Goal: Information Seeking & Learning: Learn about a topic

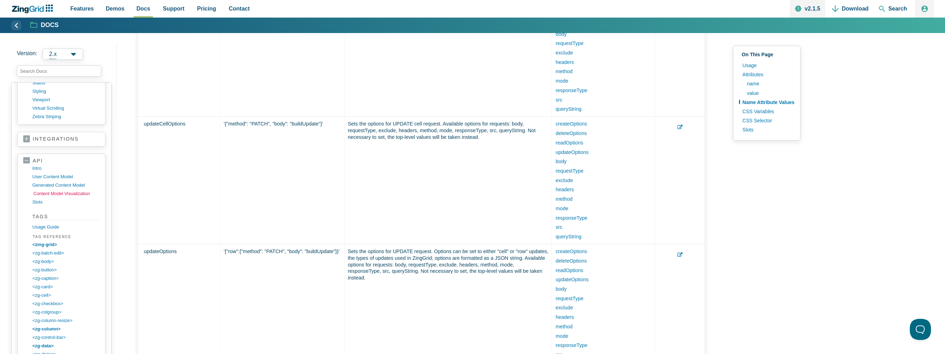
scroll to position [695, 0]
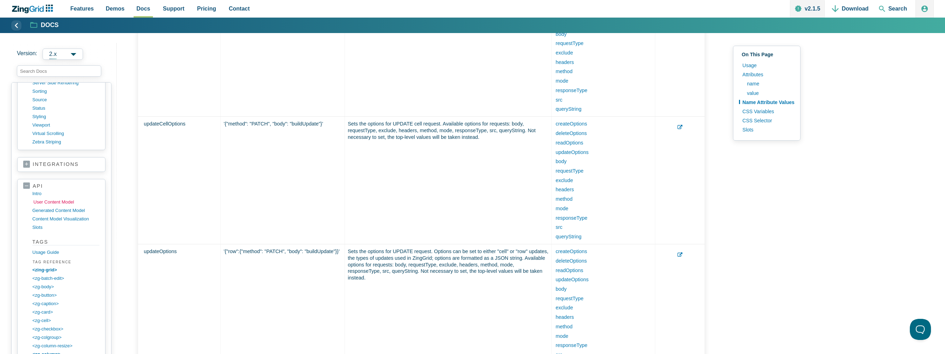
click at [42, 198] on link "user content model" at bounding box center [66, 202] width 67 height 8
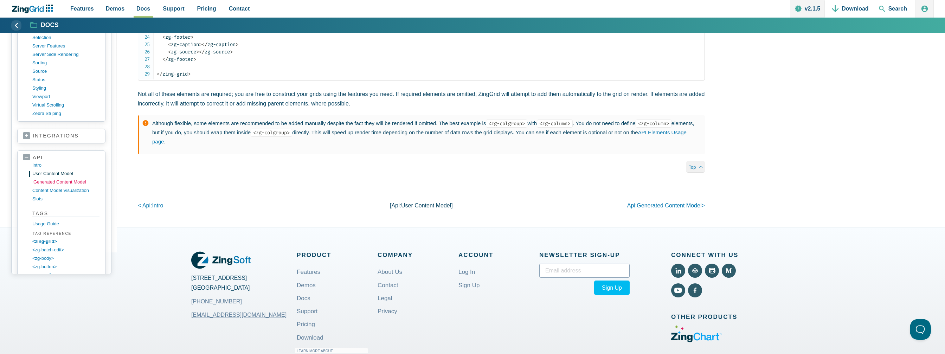
scroll to position [633, 0]
click at [52, 177] on link "generated content model" at bounding box center [66, 181] width 67 height 8
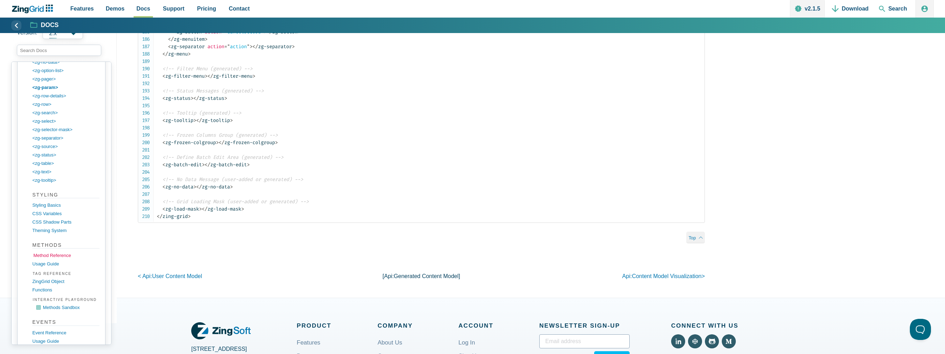
scroll to position [1144, 0]
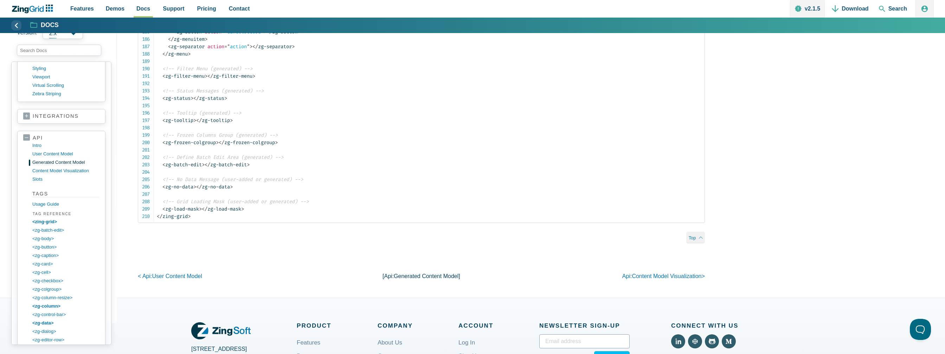
click at [35, 135] on link "api" at bounding box center [61, 138] width 76 height 7
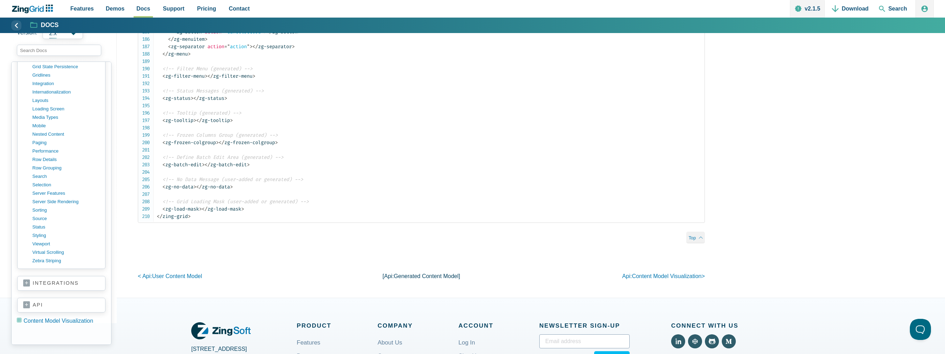
click at [48, 302] on link "api" at bounding box center [61, 305] width 76 height 7
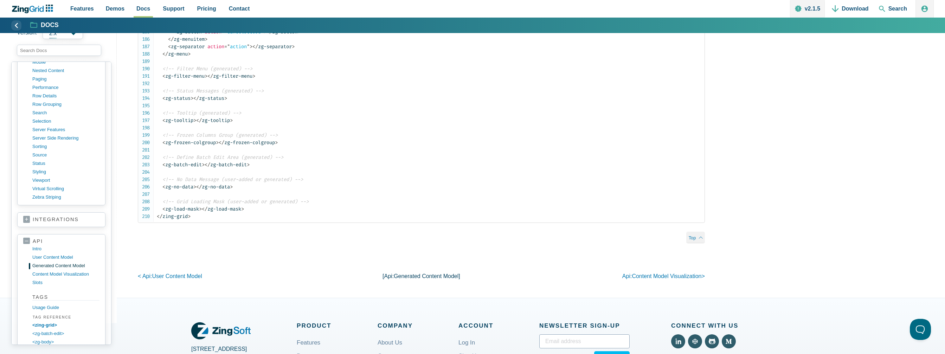
scroll to position [626, 0]
click at [52, 297] on link "Usage Guide" at bounding box center [66, 301] width 67 height 8
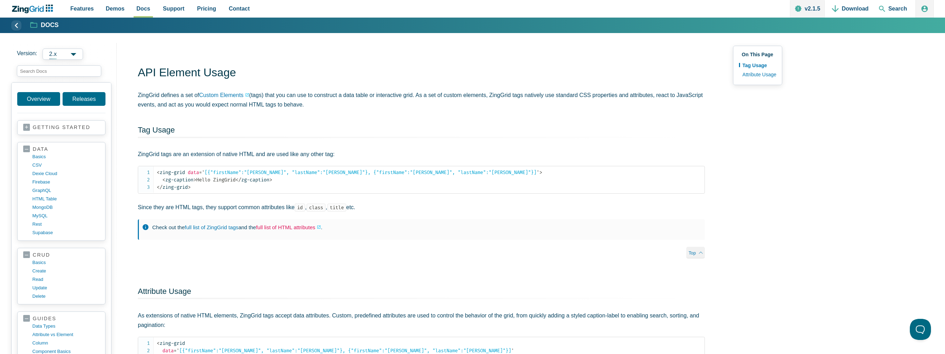
click at [297, 227] on link "full list of HTML attributes" at bounding box center [288, 227] width 65 height 9
click at [224, 226] on link "full list of ZingGrid tags" at bounding box center [212, 227] width 54 height 6
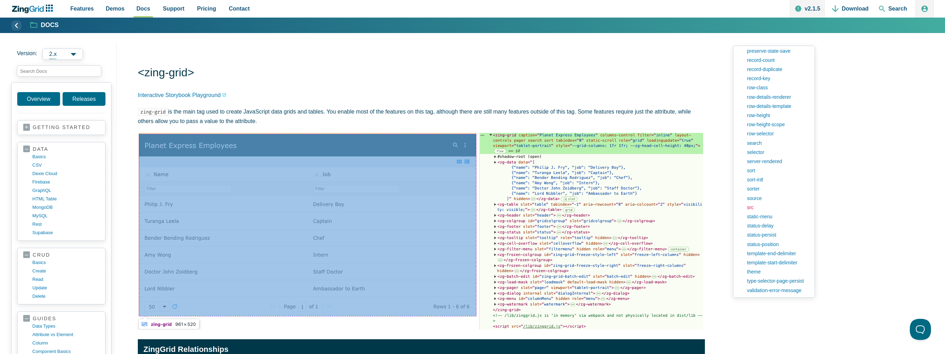
scroll to position [879, 0]
click at [765, 136] on link "row-selector" at bounding box center [776, 134] width 66 height 9
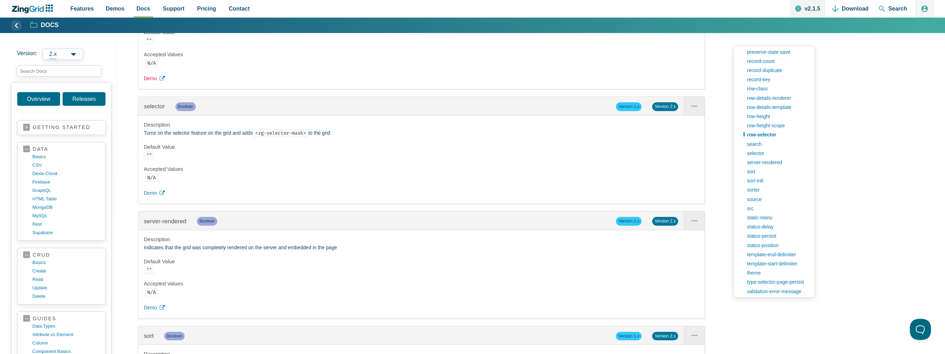
click at [157, 83] on link "Demo" at bounding box center [421, 78] width 555 height 8
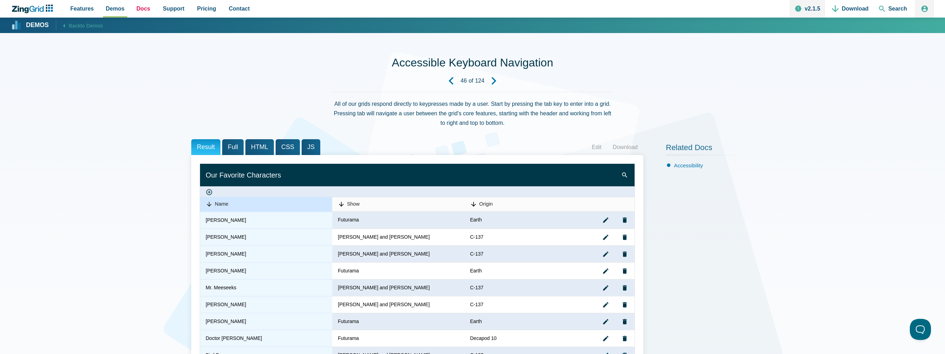
click at [136, 8] on span "Docs" at bounding box center [143, 8] width 14 height 9
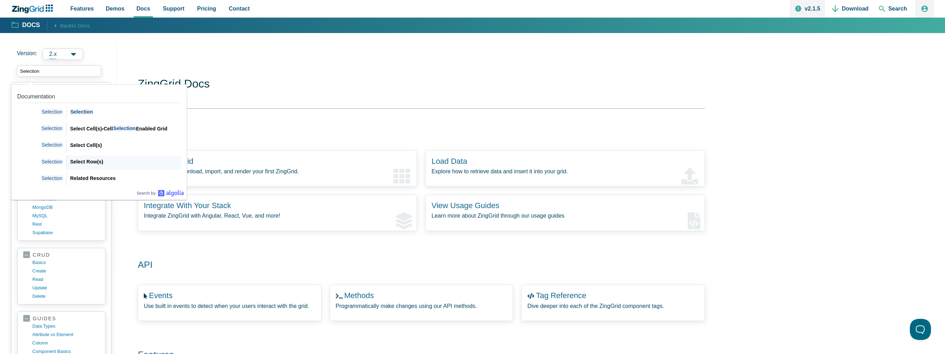
click at [89, 164] on div "Select Row(s)" at bounding box center [125, 161] width 111 height 8
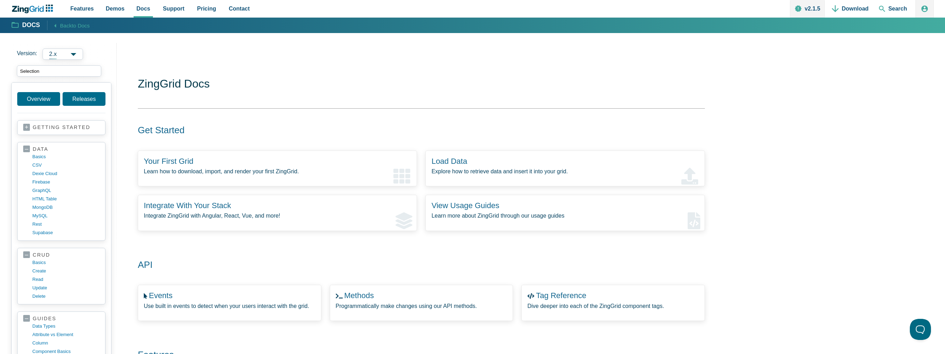
type input "Selection"
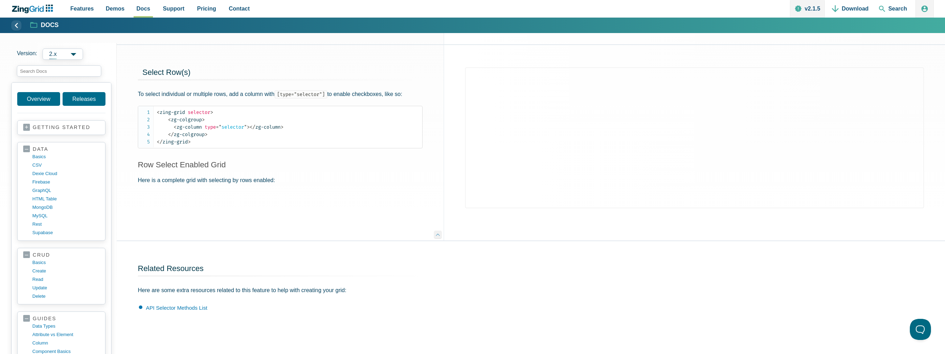
scroll to position [271, 0]
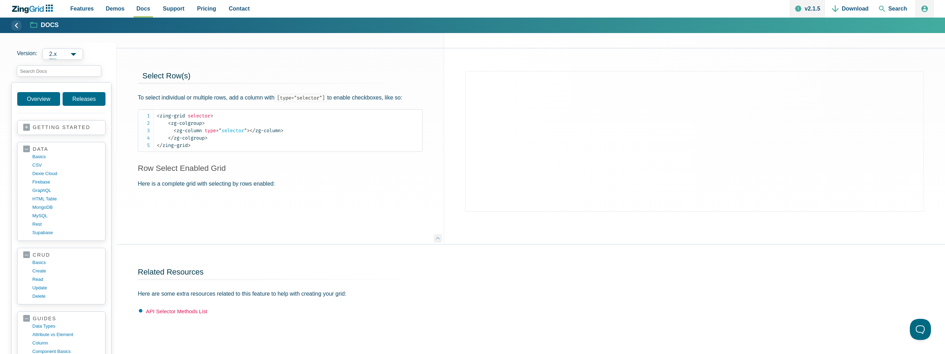
click at [155, 309] on link "API Selector Methods List" at bounding box center [176, 311] width 61 height 6
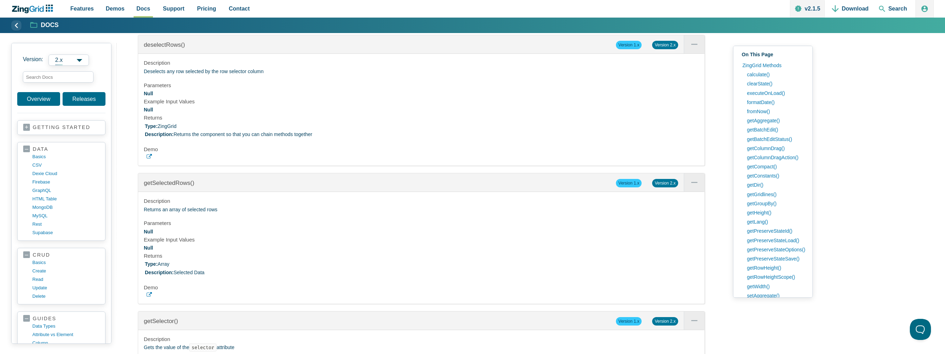
scroll to position [26030, 0]
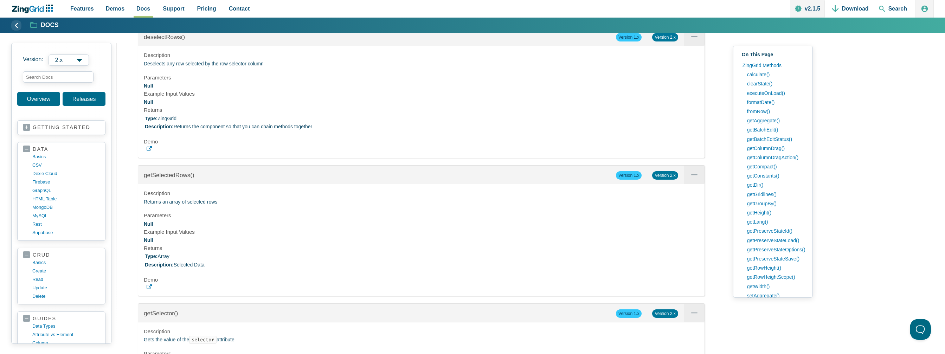
scroll to position [26065, 0]
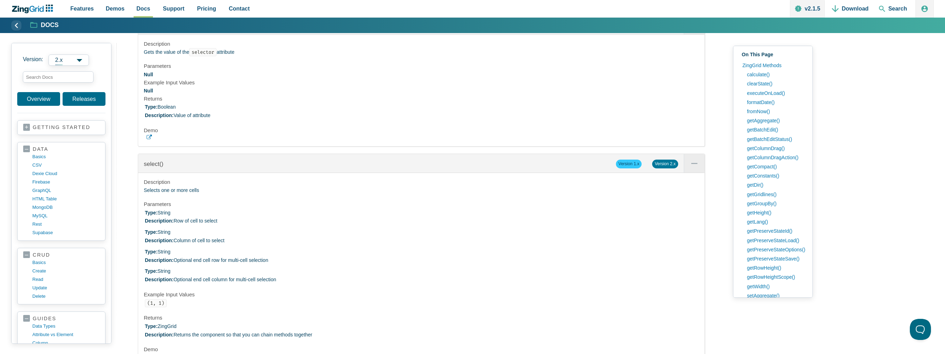
scroll to position [26347, 0]
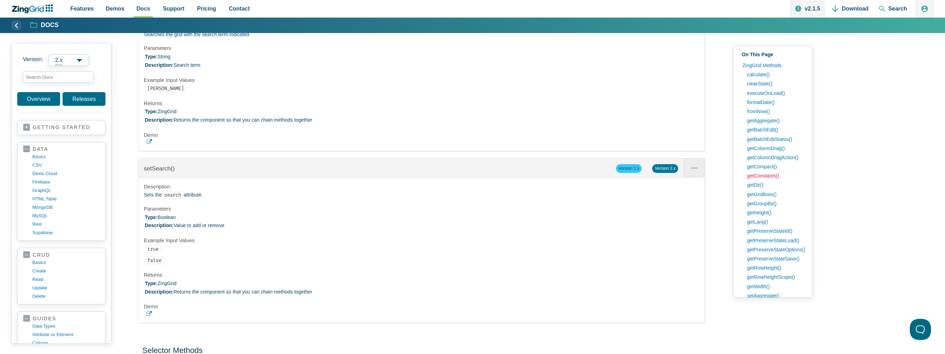
scroll to position [25328, 0]
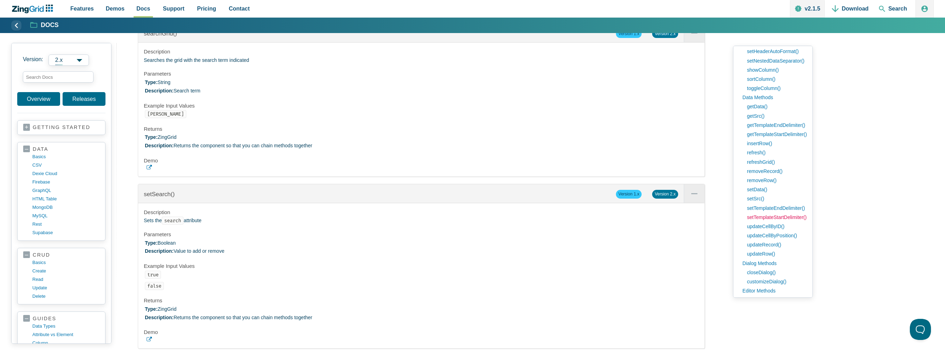
scroll to position [668, 0]
click at [760, 234] on link "updateCellByPosition()" at bounding box center [774, 235] width 63 height 9
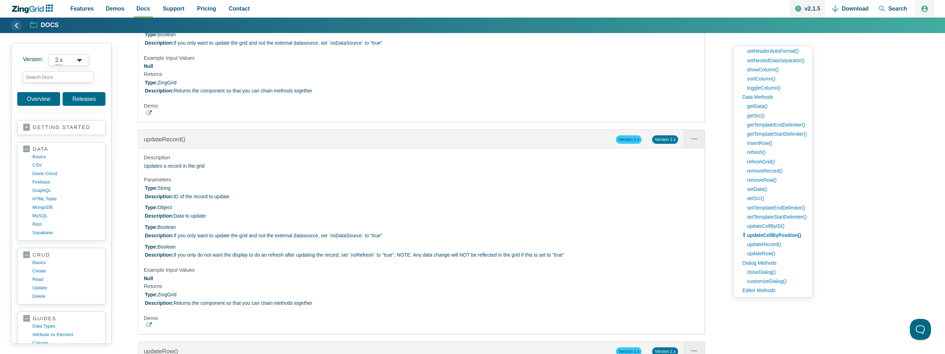
click at [150, 115] on use "App Content" at bounding box center [149, 112] width 5 height 5
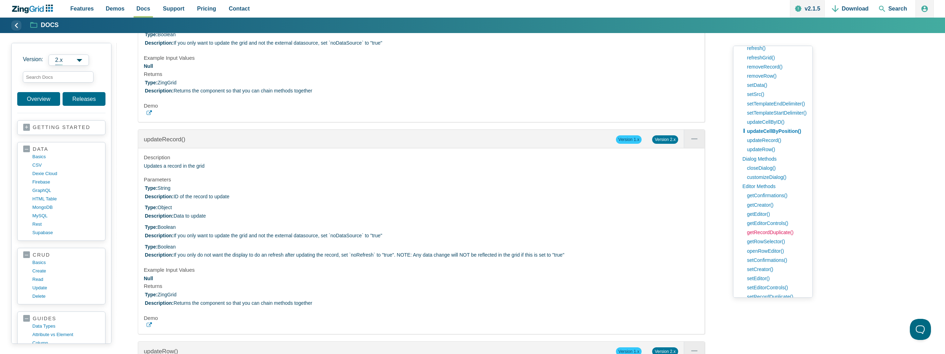
scroll to position [773, 0]
click at [762, 213] on link "getEditor()" at bounding box center [774, 212] width 63 height 9
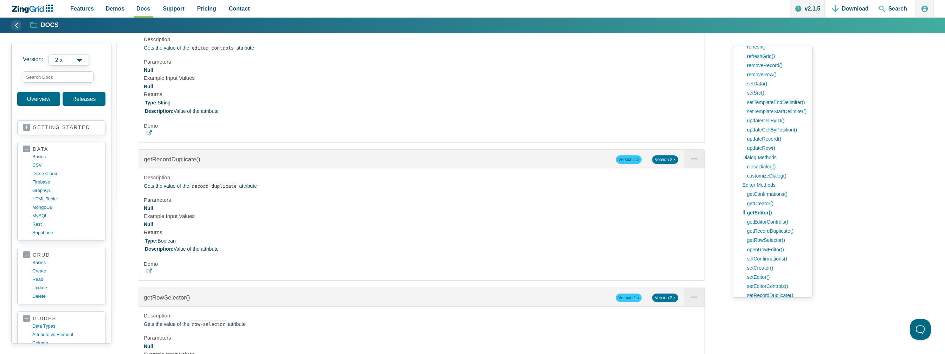
click at [148, 136] on icon "App Content" at bounding box center [149, 132] width 5 height 5
click at [759, 223] on link "getEditorControls()" at bounding box center [774, 221] width 63 height 9
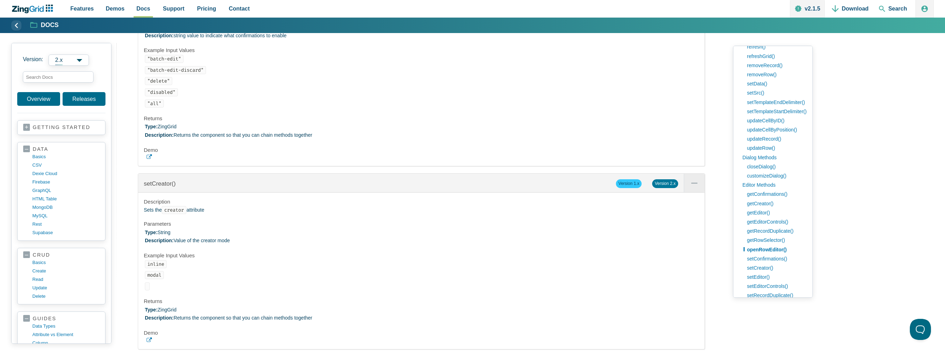
scroll to position [16521, 0]
click at [150, 159] on icon "App Content" at bounding box center [149, 156] width 5 height 5
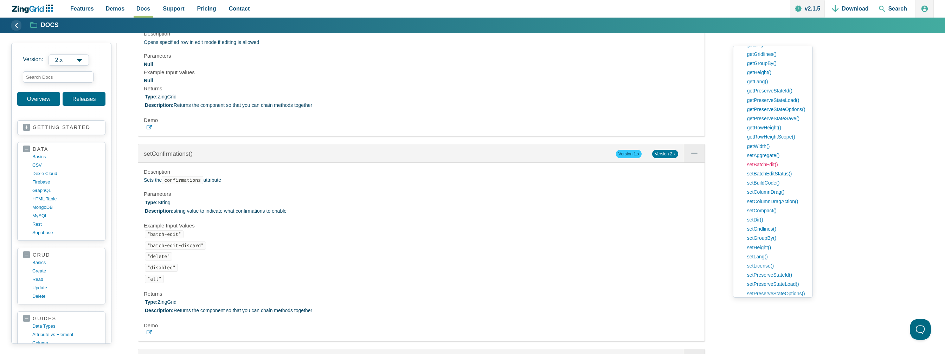
scroll to position [141, 0]
click at [771, 161] on link "setBatchEdit()" at bounding box center [774, 164] width 63 height 9
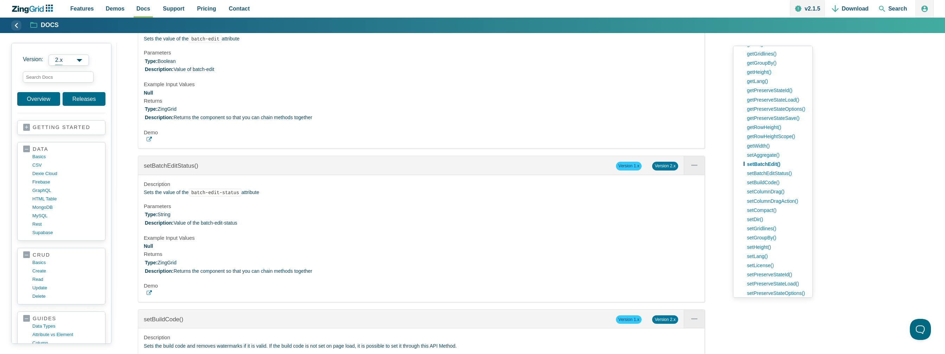
click at [152, 142] on link "App Content" at bounding box center [421, 139] width 555 height 5
click at [769, 177] on link "getColClass()" at bounding box center [774, 177] width 63 height 9
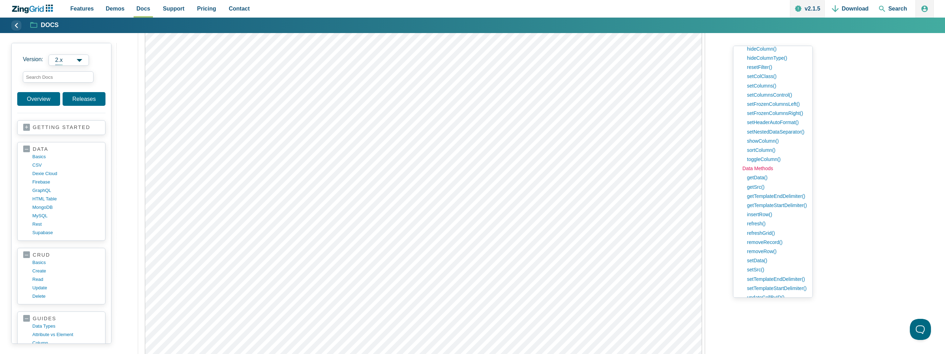
scroll to position [597, 0]
click at [763, 177] on link "getData()" at bounding box center [774, 176] width 63 height 9
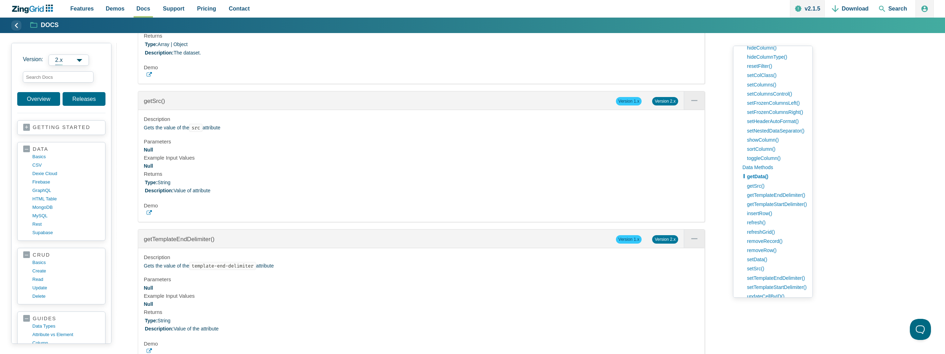
click at [152, 77] on link "App Content" at bounding box center [421, 74] width 555 height 5
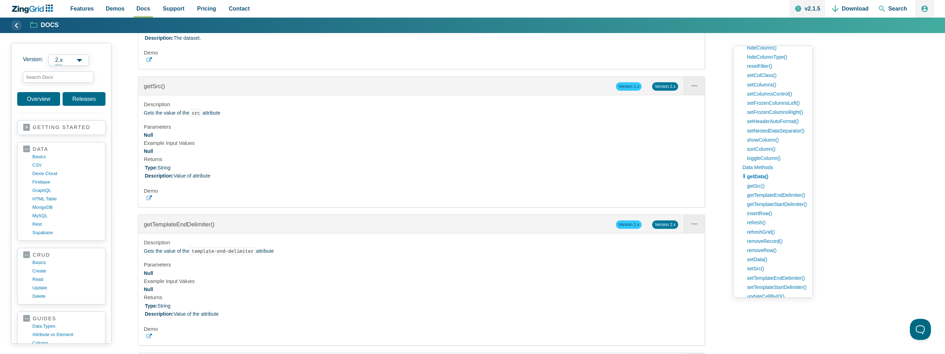
scroll to position [12189, 0]
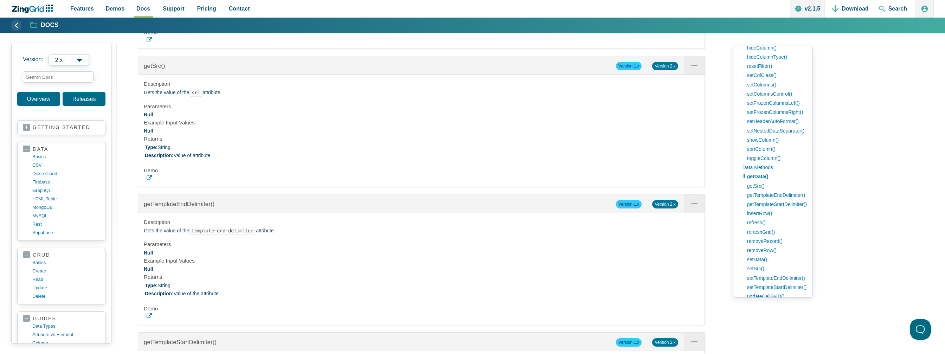
click at [150, 180] on icon "App Content" at bounding box center [149, 177] width 5 height 5
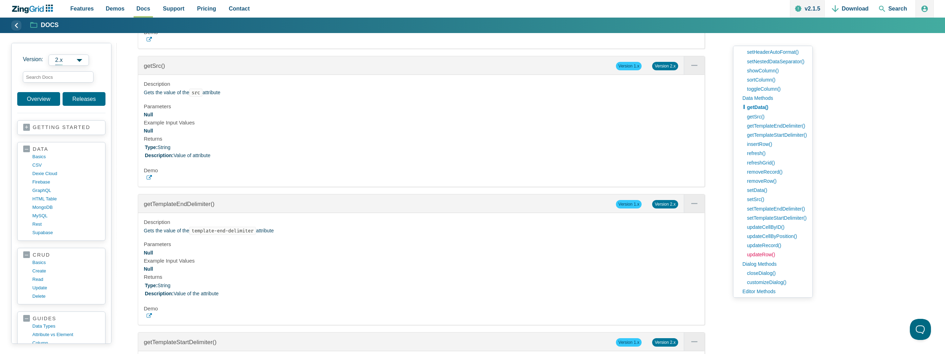
scroll to position [668, 0]
click at [760, 244] on link "updateRecord()" at bounding box center [774, 244] width 63 height 9
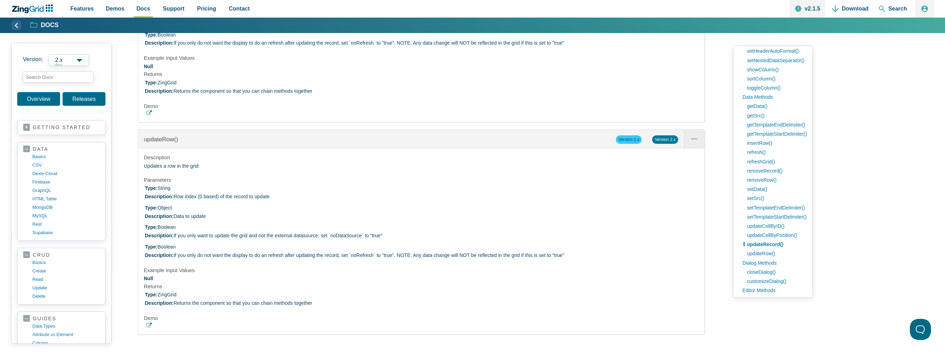
click at [151, 115] on use "App Content" at bounding box center [149, 112] width 5 height 5
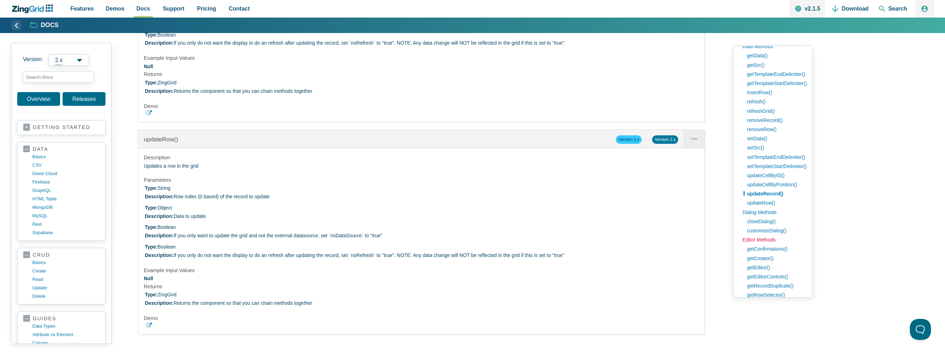
scroll to position [738, 0]
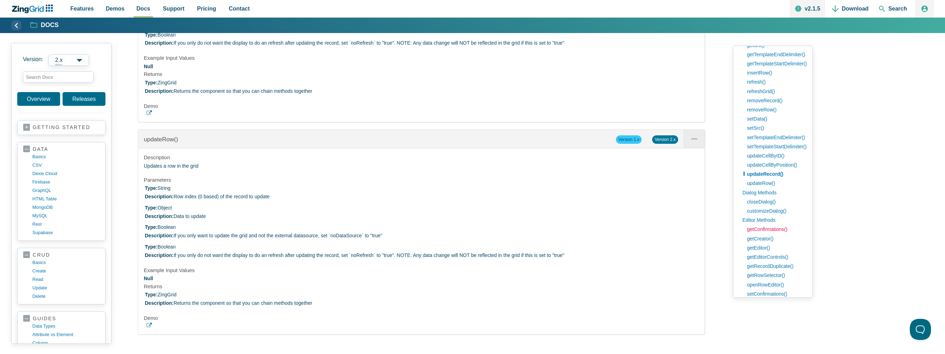
click at [766, 231] on link "getConfirmations()" at bounding box center [774, 229] width 63 height 9
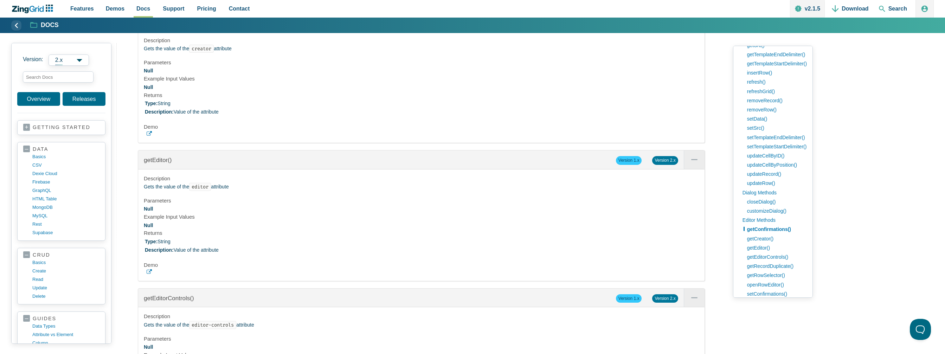
click at [767, 246] on link "getEditor()" at bounding box center [774, 247] width 63 height 9
click at [769, 254] on link "getEditorControls()" at bounding box center [774, 256] width 63 height 9
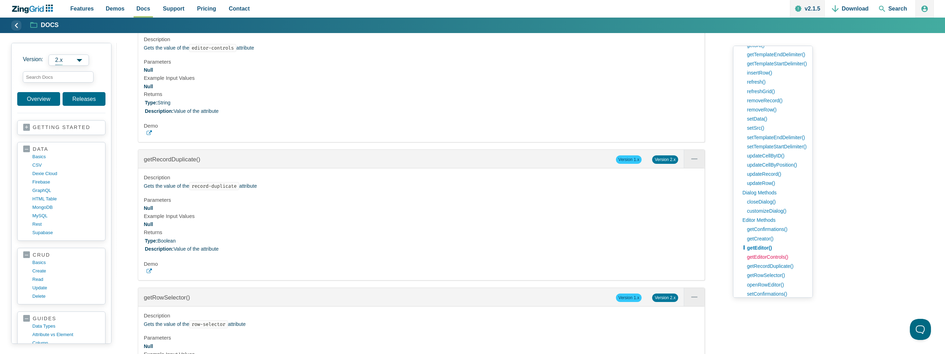
scroll to position [16064, 0]
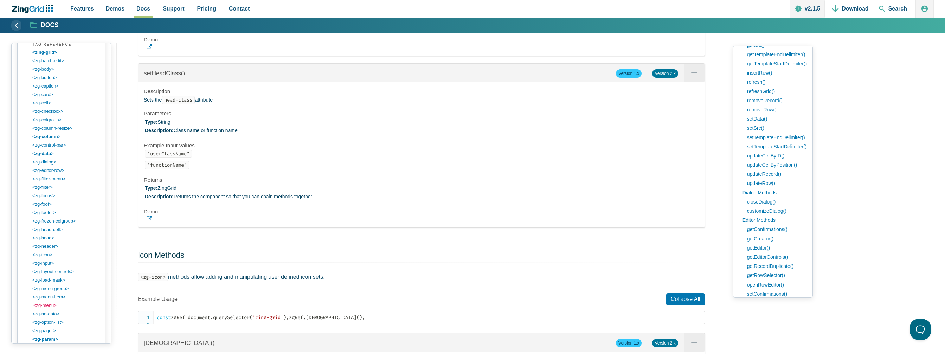
scroll to position [875, 0]
click at [51, 204] on link "<zg-editor-row>" at bounding box center [66, 208] width 67 height 8
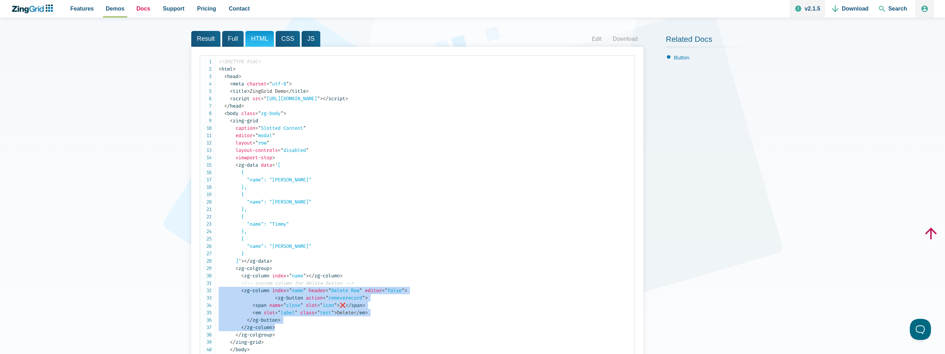
click at [142, 11] on span "Docs" at bounding box center [143, 8] width 14 height 9
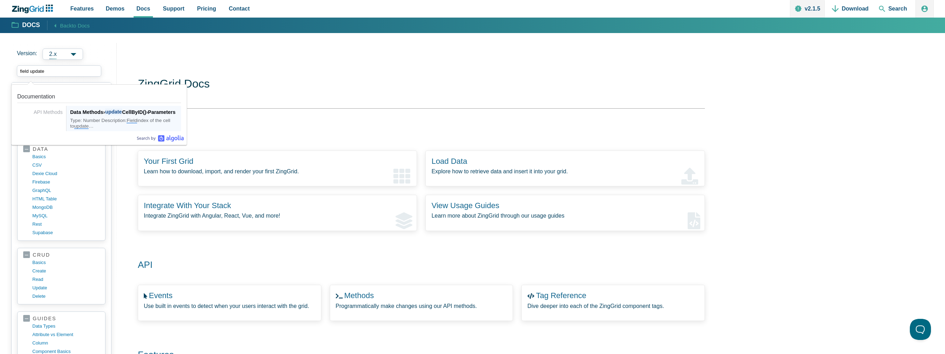
click at [129, 114] on div "Data Methods › update CellByID() › Parameters" at bounding box center [125, 112] width 111 height 8
type input "field update"
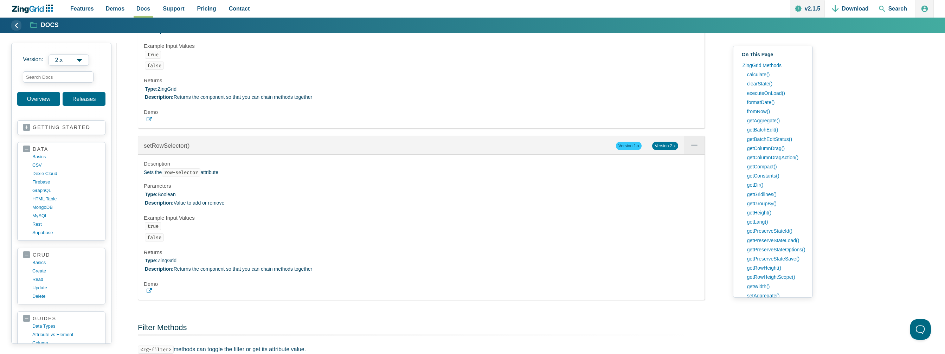
scroll to position [14240, 0]
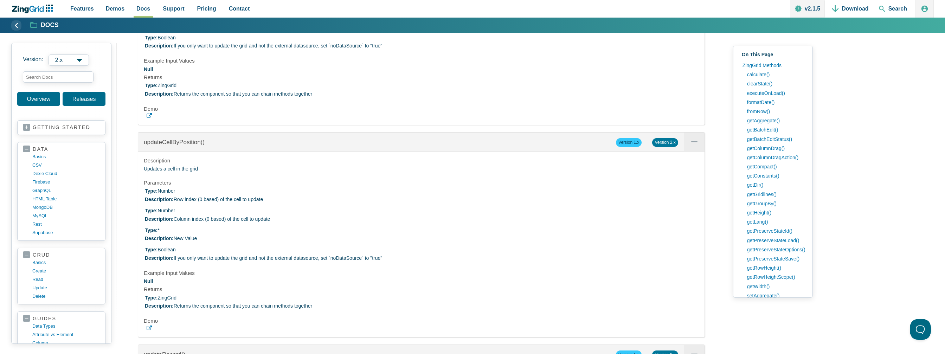
click at [148, 118] on use "App Content" at bounding box center [149, 115] width 5 height 5
click at [66, 80] on input "search input" at bounding box center [58, 76] width 71 height 11
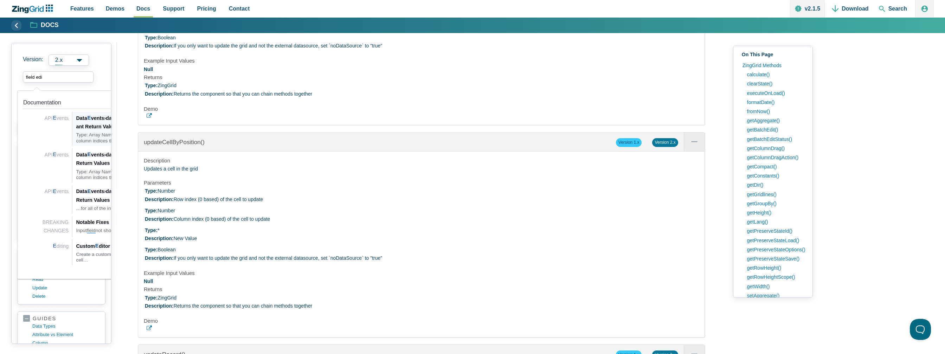
type input "field edit"
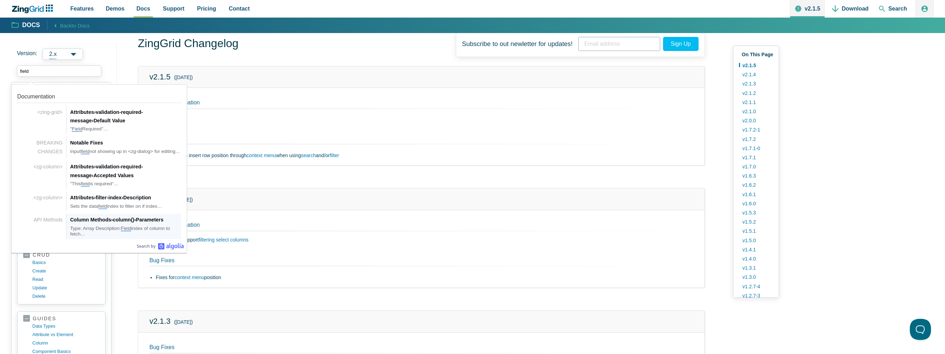
scroll to position [35, 0]
click at [99, 224] on div "Column Methods › column() › Parameters" at bounding box center [125, 219] width 111 height 8
type input "field"
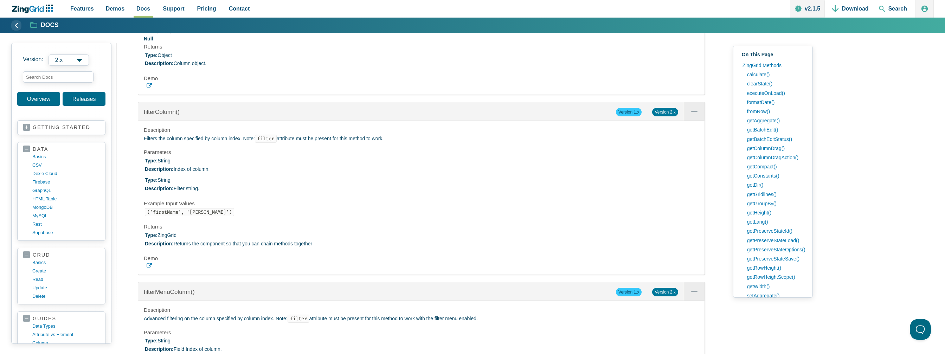
scroll to position [8448, 0]
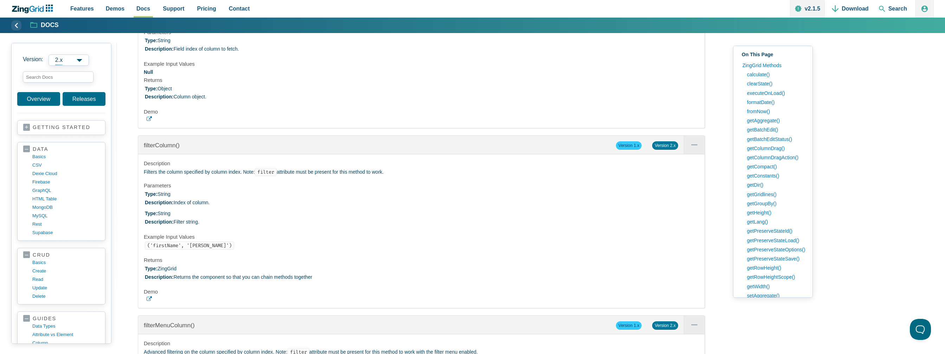
click at [149, 128] on div "Description Fetches the targeted column. Parameters Type: String Description: F…" at bounding box center [421, 64] width 566 height 127
click at [152, 122] on link "App Content" at bounding box center [421, 118] width 555 height 5
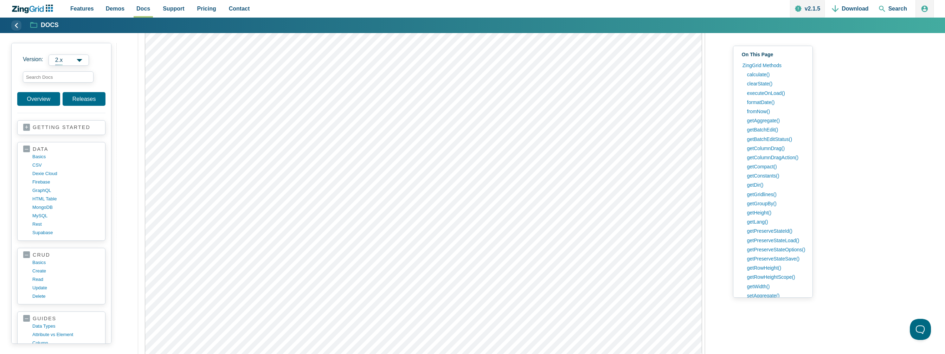
scroll to position [8870, 0]
click at [50, 77] on input "search input" at bounding box center [58, 76] width 71 height 11
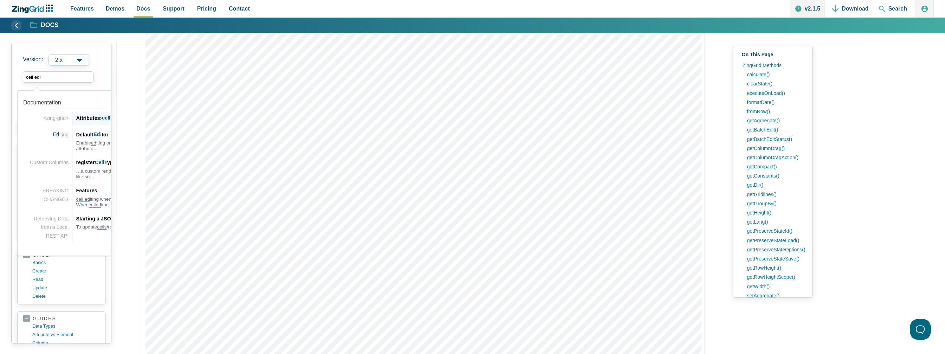
type input "cell edit"
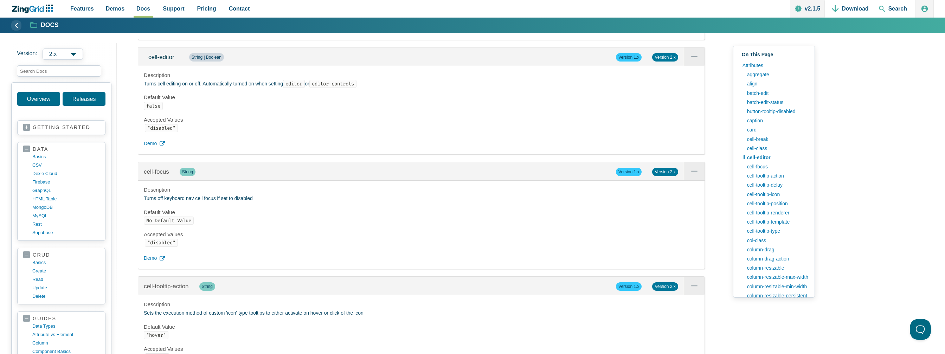
scroll to position [1878, 0]
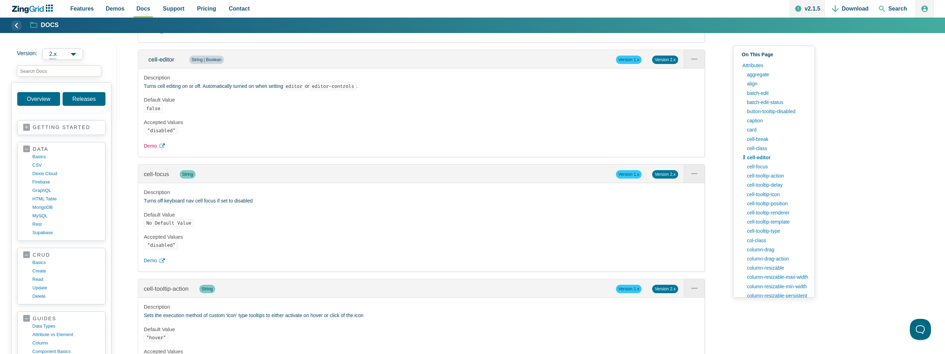
click at [163, 148] on use "App Content" at bounding box center [162, 145] width 5 height 5
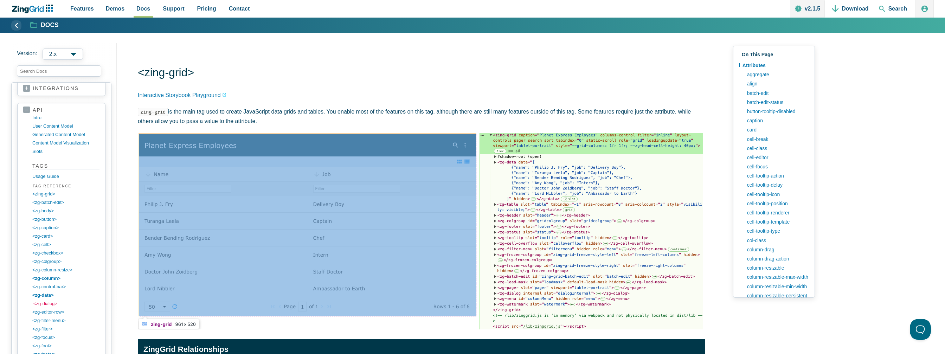
scroll to position [765, 0]
click at [58, 204] on link "<zg-batch-edit>" at bounding box center [66, 208] width 67 height 8
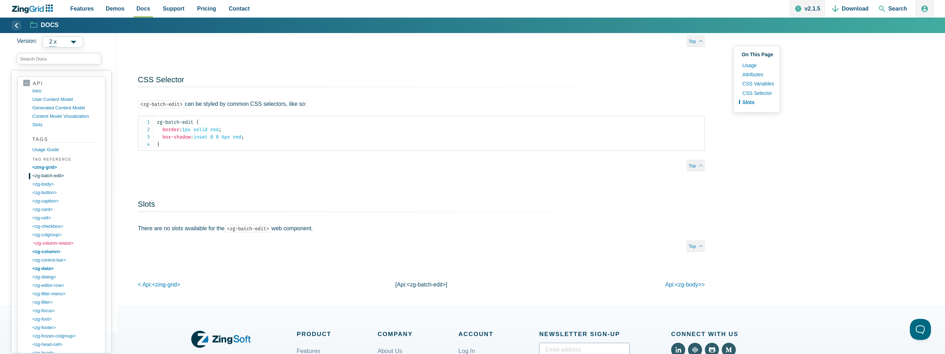
scroll to position [773, 0]
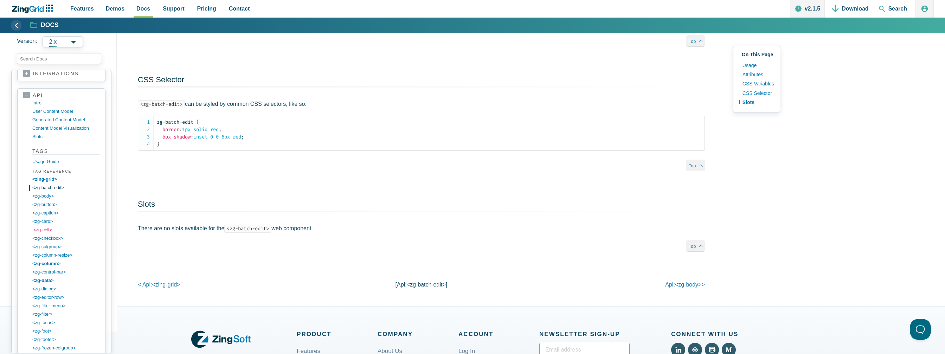
click at [59, 226] on link "<zg-cell>" at bounding box center [66, 230] width 67 height 8
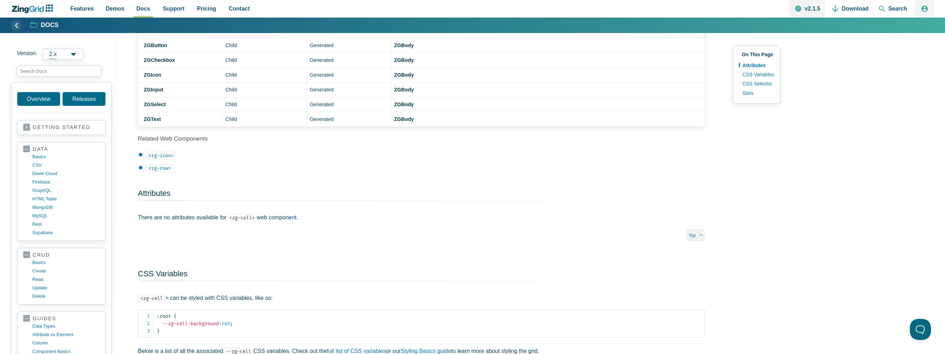
scroll to position [281, 0]
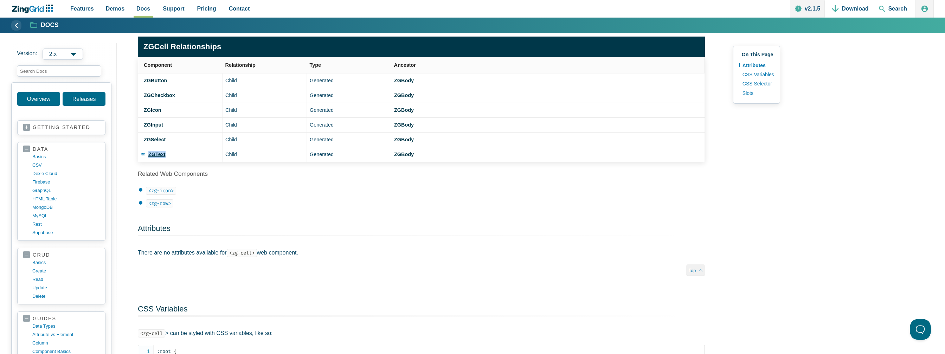
click at [153, 151] on strong "ZGText" at bounding box center [156, 154] width 17 height 6
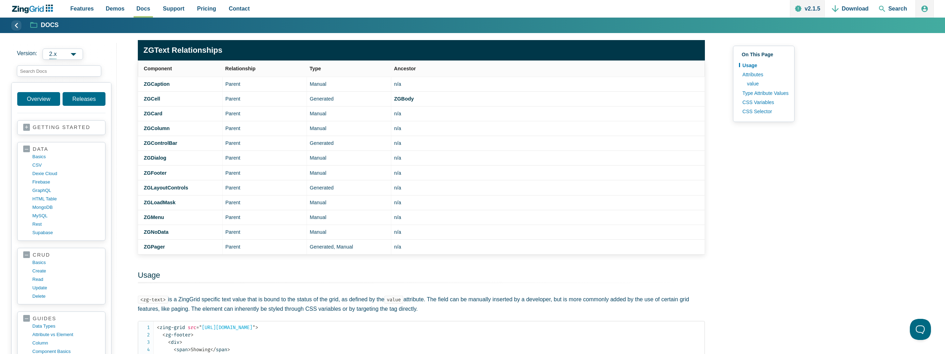
scroll to position [351, 0]
click at [156, 98] on strong "ZGCell" at bounding box center [156, 99] width 16 height 6
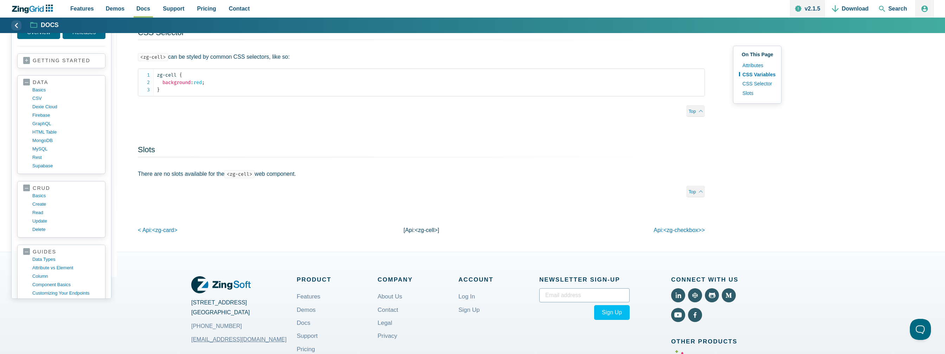
scroll to position [1898, 0]
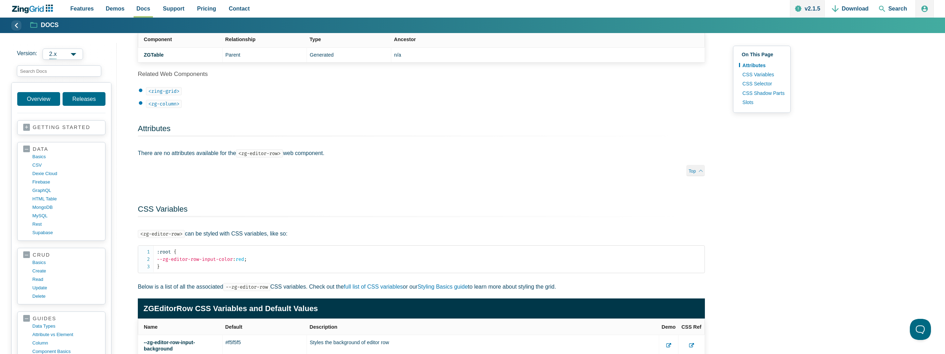
click at [171, 104] on code "<zg-column>" at bounding box center [164, 104] width 36 height 8
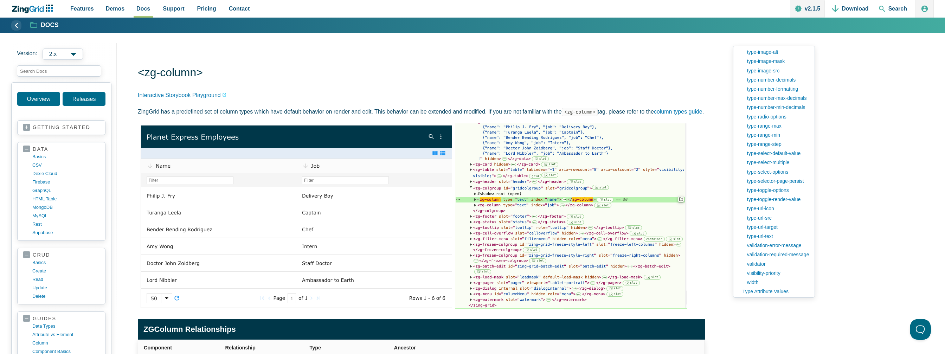
scroll to position [938, 0]
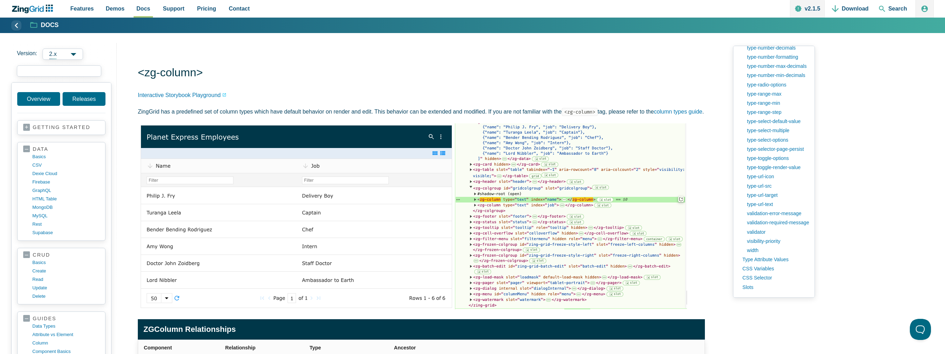
click at [89, 73] on input "search input" at bounding box center [59, 70] width 84 height 11
paste input "cell:change"
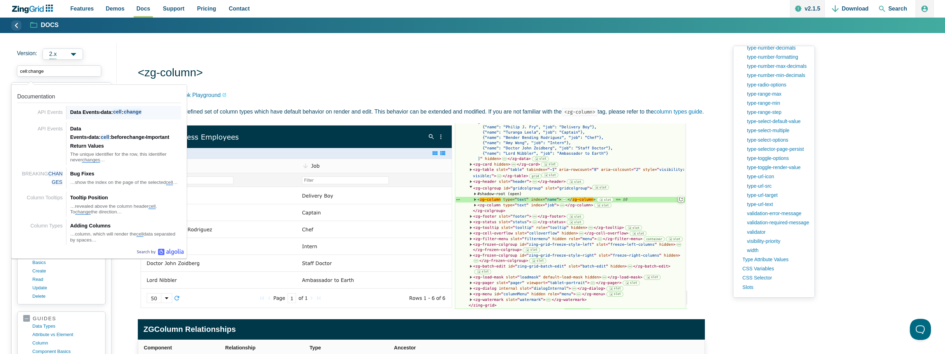
click at [111, 111] on div "Data Events › data: cell : change" at bounding box center [125, 112] width 111 height 8
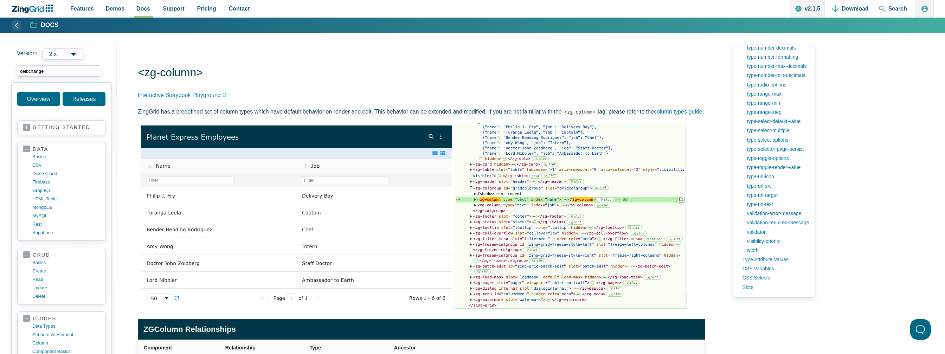
type input "cell:change"
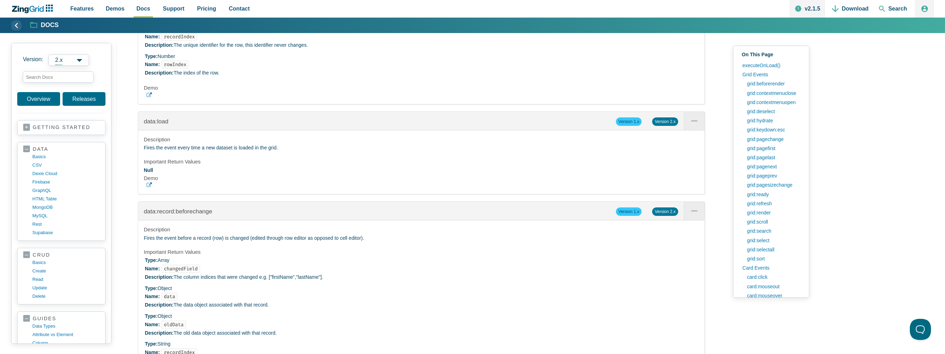
click at [150, 98] on icon "App Content" at bounding box center [149, 94] width 5 height 5
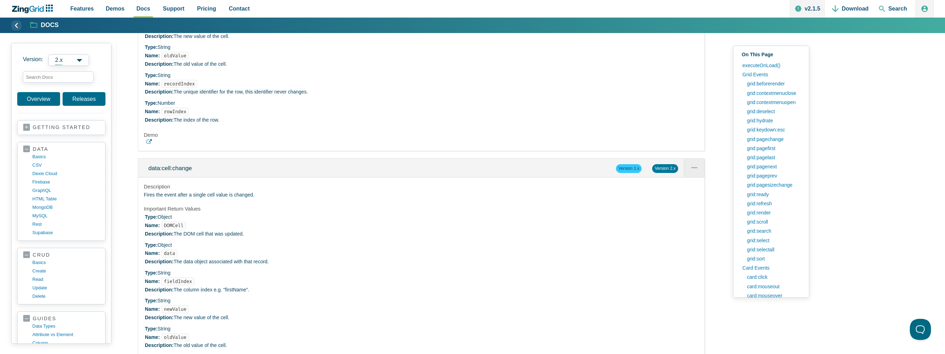
scroll to position [8369, 0]
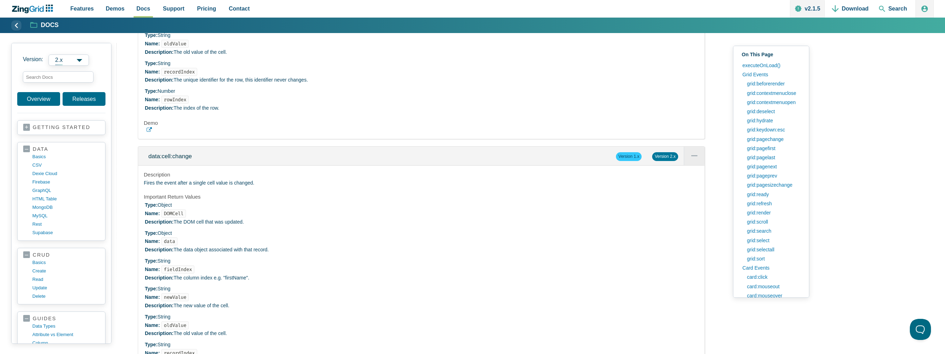
click at [151, 132] on use "App Content" at bounding box center [149, 129] width 5 height 5
click at [150, 132] on use "App Content" at bounding box center [149, 129] width 5 height 5
click at [48, 76] on input "search input" at bounding box center [58, 76] width 71 height 11
paste input "editor:close"
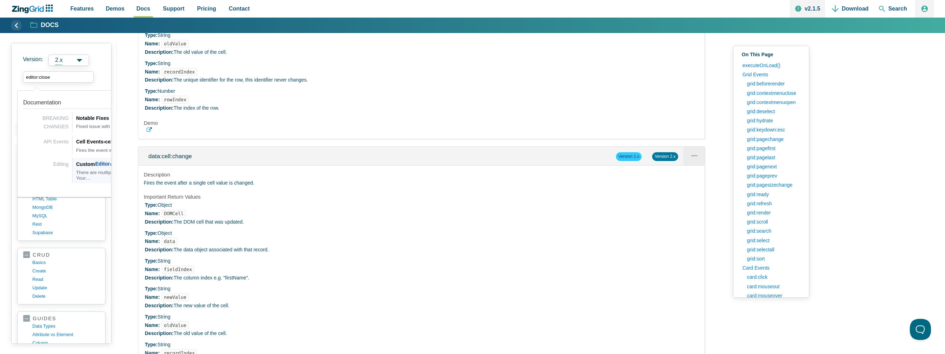
click at [90, 166] on div "Custom Editor › Custom Editor Grid" at bounding box center [131, 164] width 111 height 8
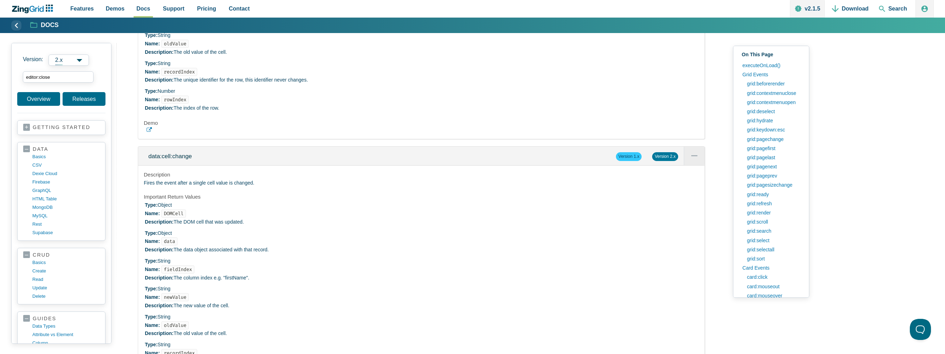
type input "editor:close"
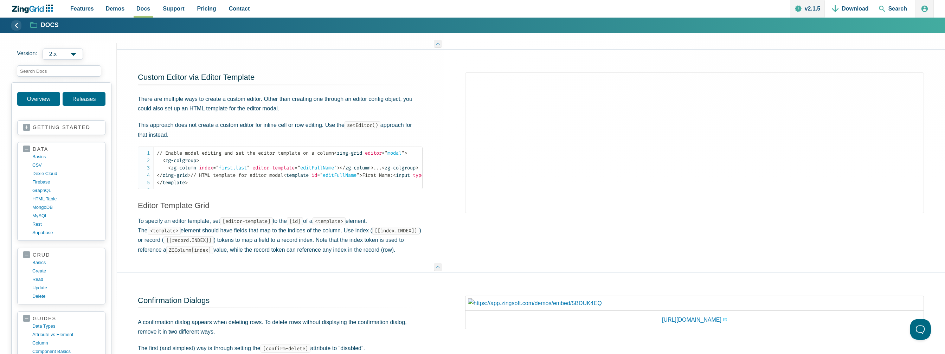
scroll to position [1265, 0]
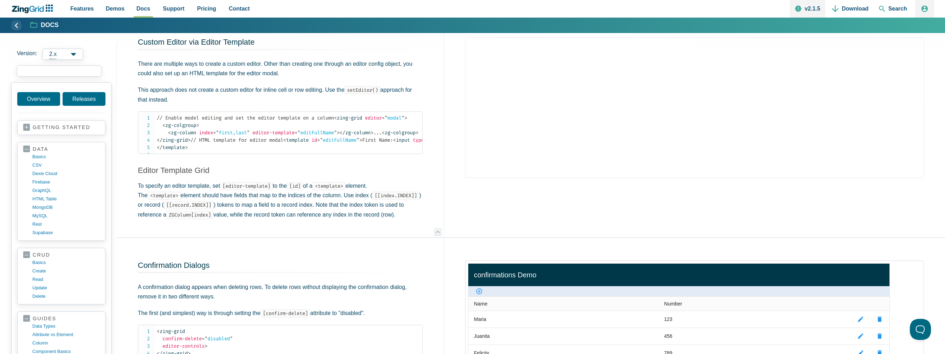
click at [54, 72] on input "search input" at bounding box center [59, 70] width 84 height 11
paste input "editor:close"
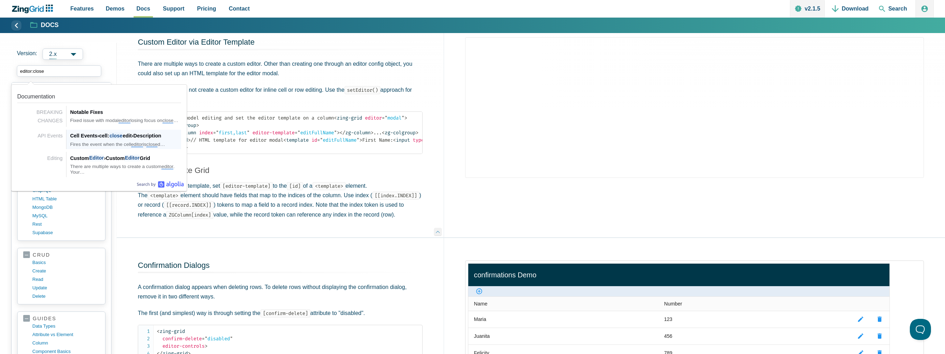
click at [98, 135] on span "›" at bounding box center [98, 136] width 2 height 6
type input "editor:close"
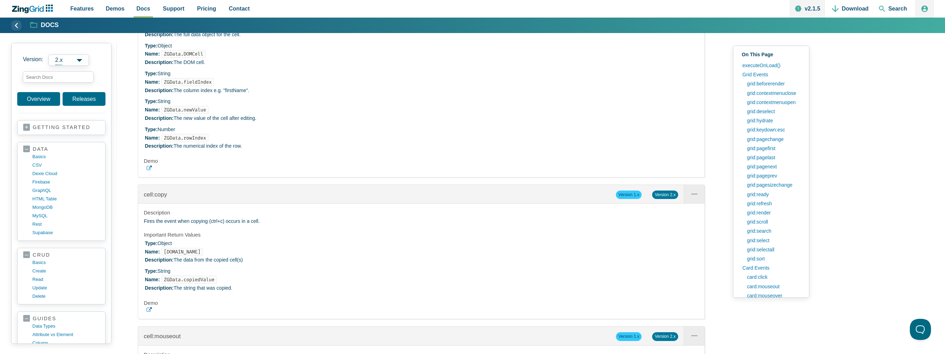
click at [151, 170] on use "App Content" at bounding box center [149, 168] width 5 height 5
click at [45, 77] on input "search input" at bounding box center [58, 76] width 71 height 11
paste input "grid:update"
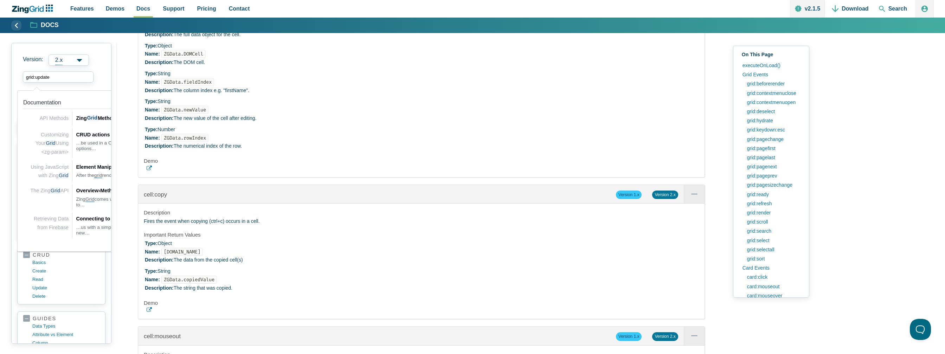
click at [86, 83] on span "grid:update grid:update Documentation API Methods API Methods Zing Grid Methods…" at bounding box center [61, 77] width 88 height 22
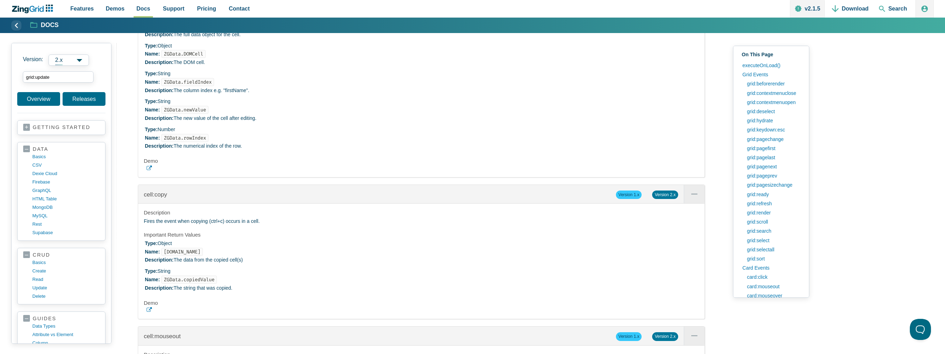
click at [65, 76] on input "grid:update" at bounding box center [58, 76] width 71 height 11
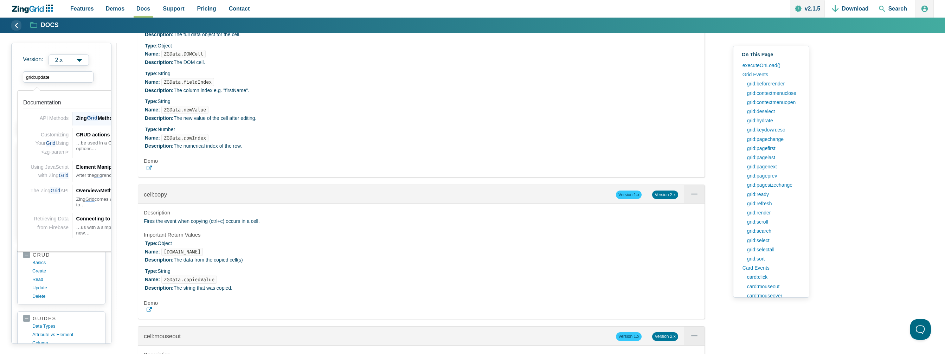
type input "grid:update"
click at [80, 118] on div "Zing Grid Methods › update Size()" at bounding box center [131, 118] width 111 height 8
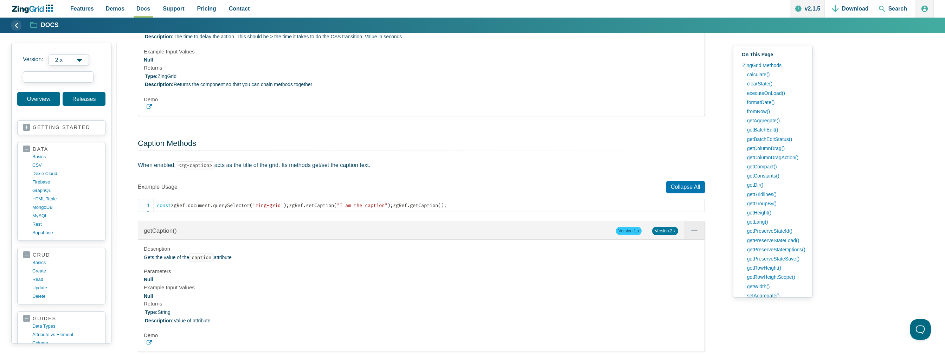
click at [56, 78] on input "search input" at bounding box center [58, 76] width 71 height 11
paste input "grid:update"
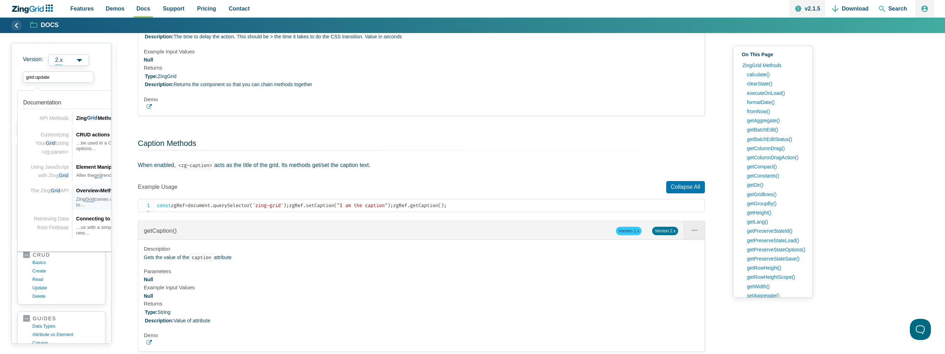
click at [83, 191] on div "Overview › Methods and Events API" at bounding box center [131, 190] width 111 height 8
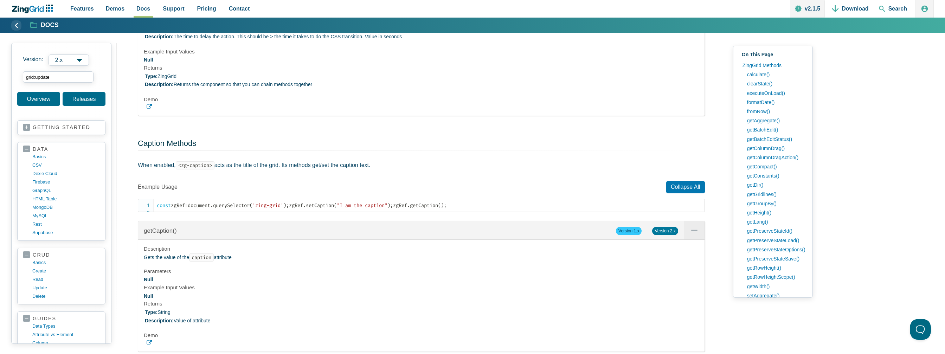
type input "grid:update"
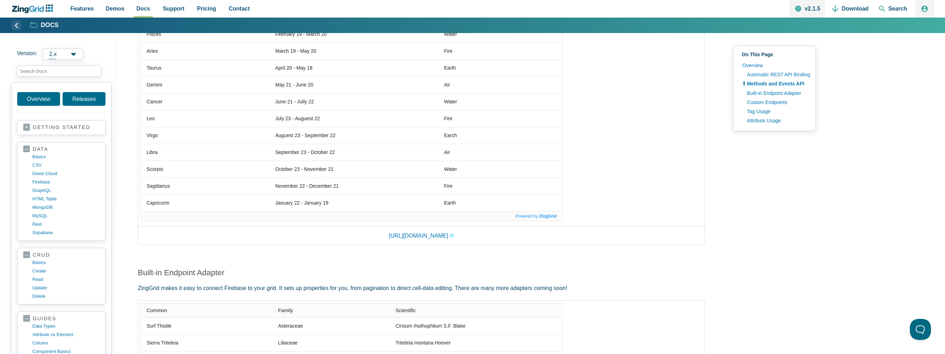
scroll to position [674, 0]
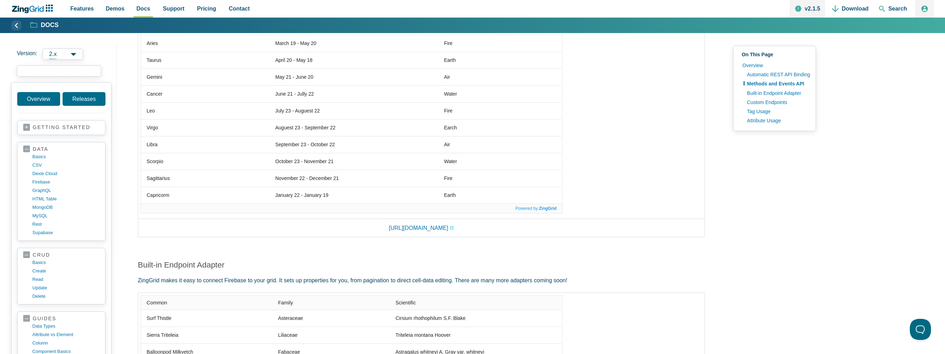
click at [51, 70] on input "search input" at bounding box center [59, 70] width 84 height 11
paste input "grid:update"
click at [84, 74] on input "grid:update" at bounding box center [59, 70] width 84 height 11
click at [79, 70] on input "grid:update" at bounding box center [59, 70] width 84 height 11
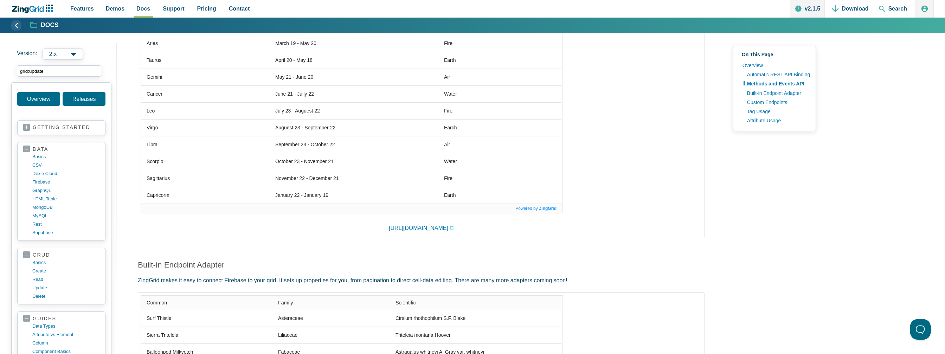
click at [79, 70] on input "grid:update" at bounding box center [59, 70] width 84 height 11
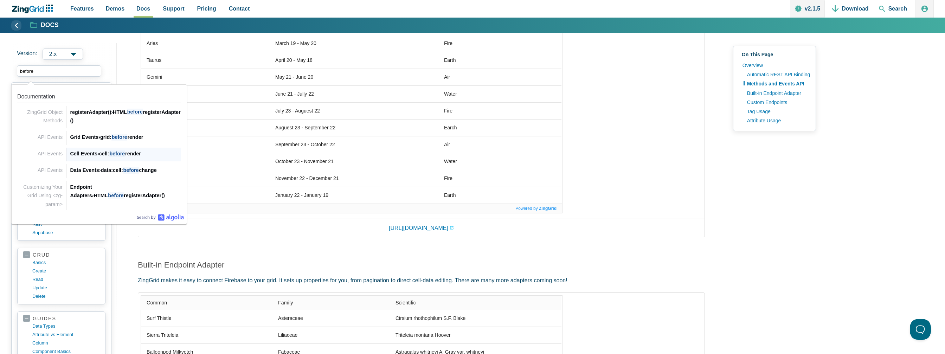
click at [120, 154] on span "before" at bounding box center [117, 153] width 16 height 7
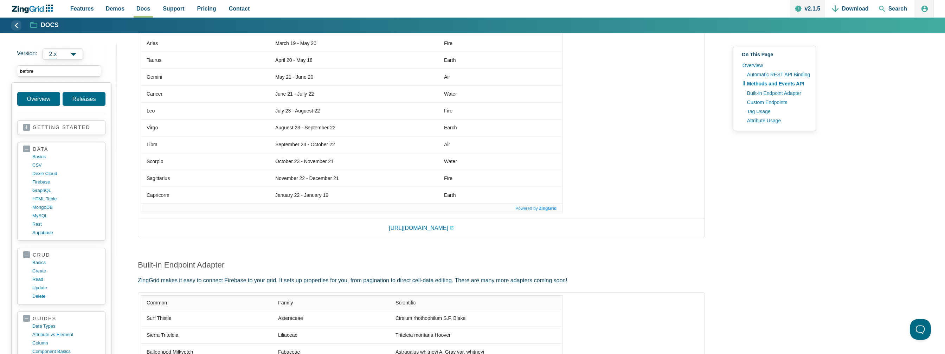
type input "before"
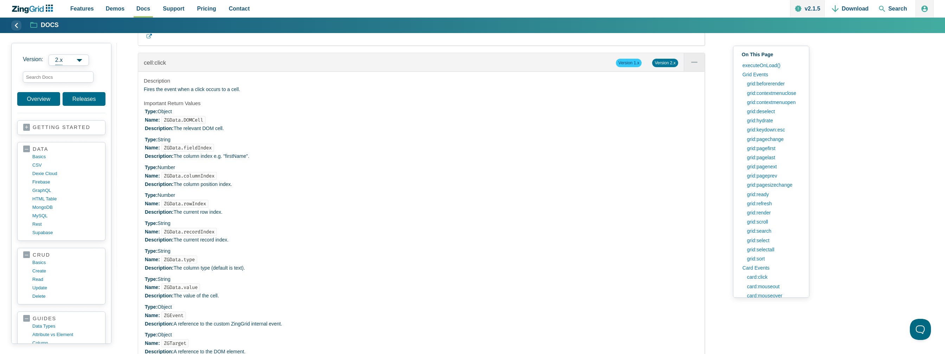
scroll to position [4160, 0]
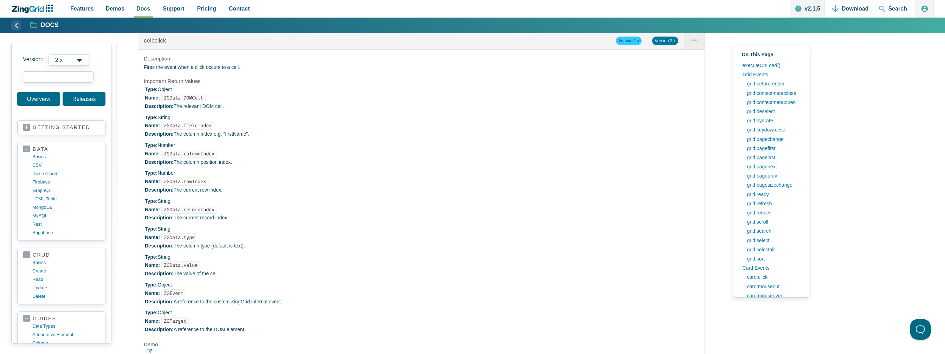
click at [45, 80] on input "search input" at bounding box center [58, 76] width 71 height 11
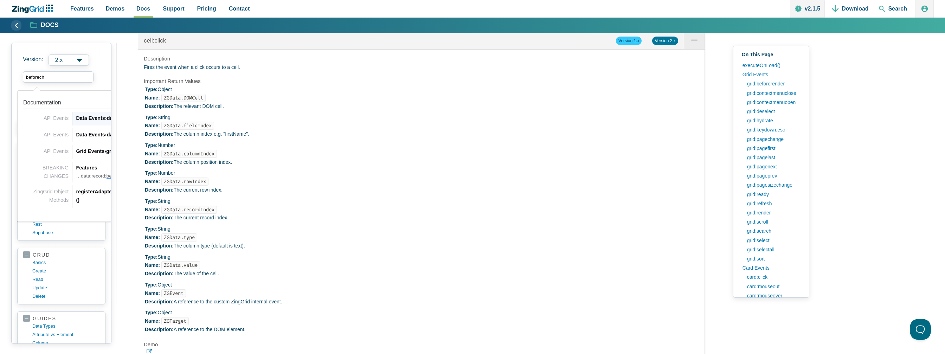
click at [96, 115] on div "Data Events › data:cell: beforech ange" at bounding box center [131, 118] width 111 height 8
type input "beforech"
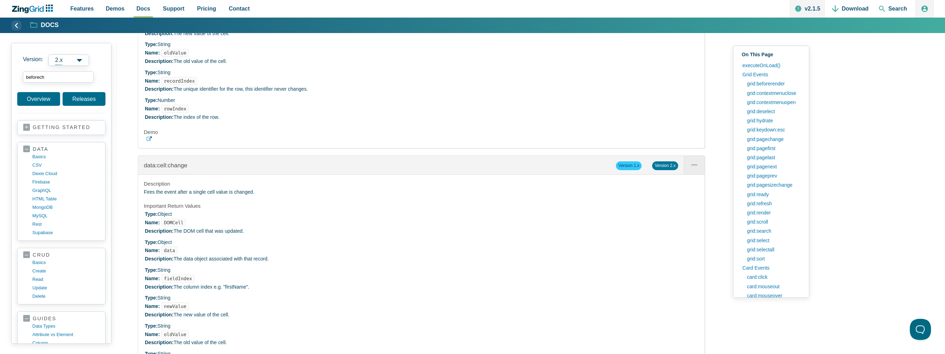
scroll to position [8360, 0]
click at [149, 142] on use "App Content" at bounding box center [149, 139] width 5 height 5
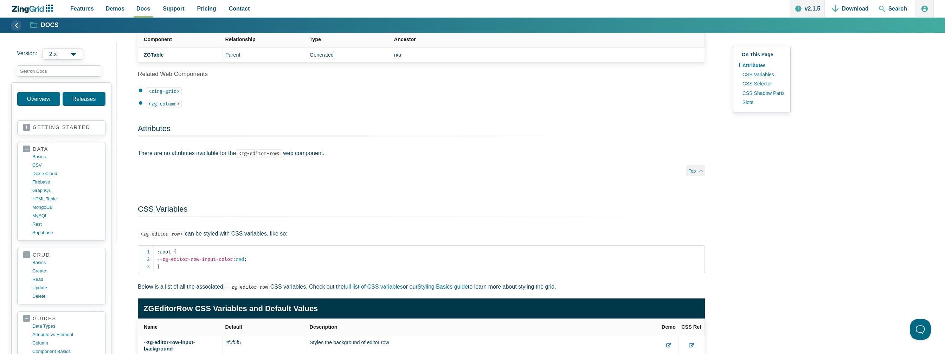
click at [52, 64] on span "App Content" at bounding box center [63, 71] width 105 height 22
click at [48, 69] on input "search input" at bounding box center [59, 70] width 84 height 11
paste input "cell"
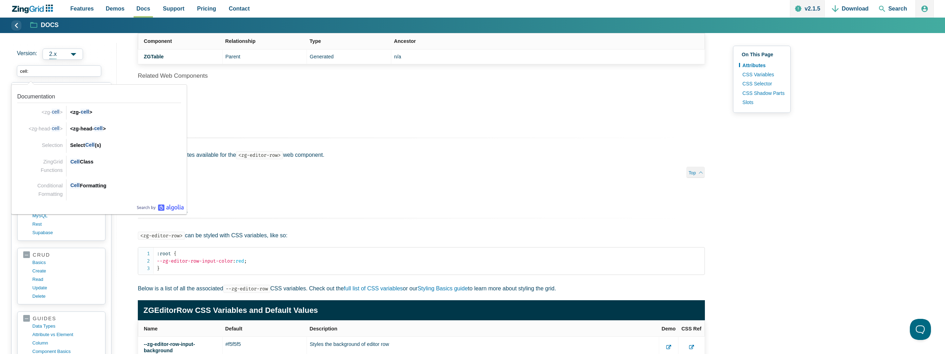
scroll to position [281, 0]
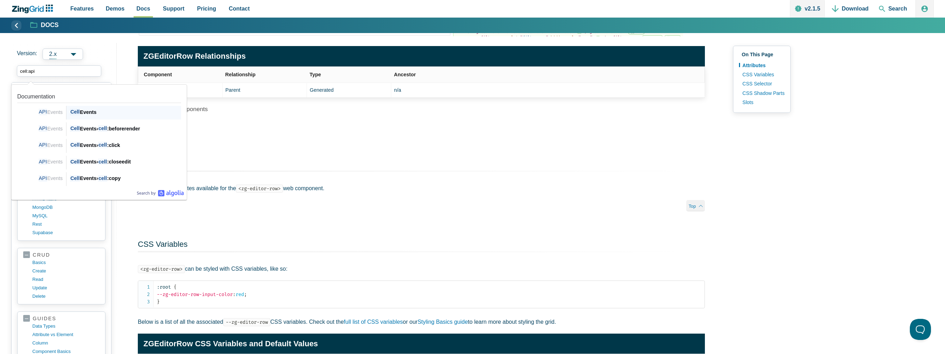
click at [94, 114] on div "Cell Events" at bounding box center [125, 112] width 111 height 8
type input "cell:api"
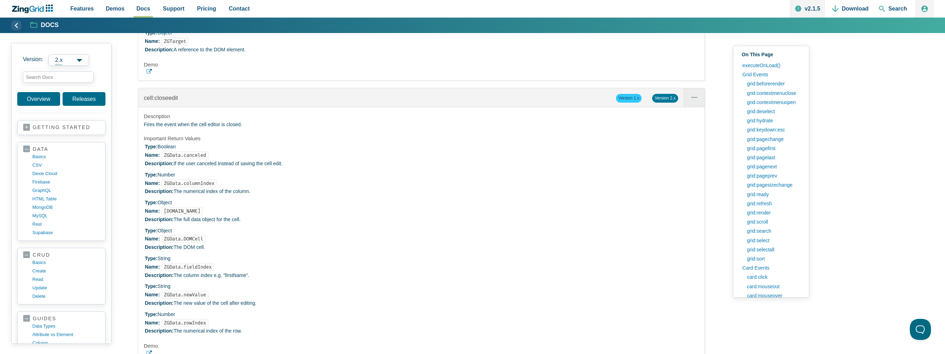
scroll to position [4440, 0]
click at [78, 78] on input "search input" at bounding box center [58, 76] width 71 height 11
paste input "cell:dblclick"
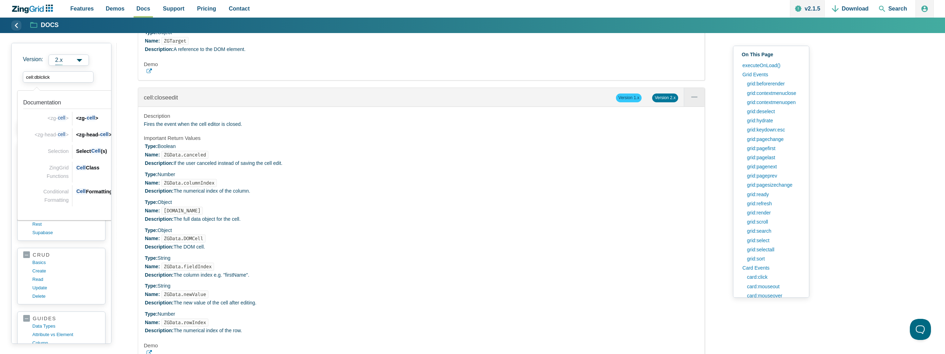
click at [34, 76] on input "cell:dblclick" at bounding box center [58, 76] width 71 height 11
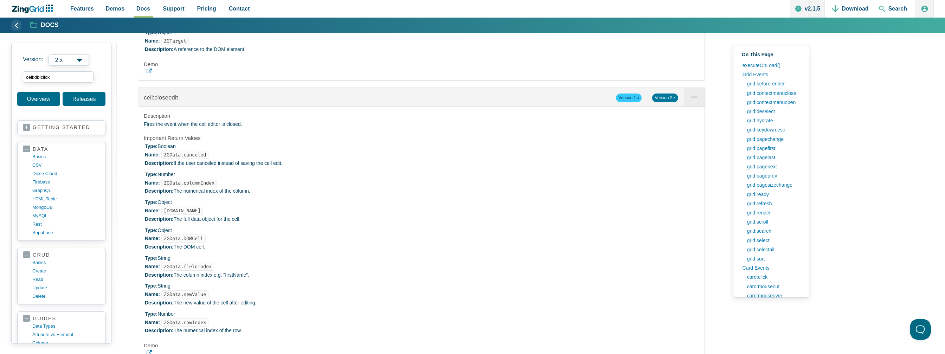
click at [381, 68] on h4 "Demo" at bounding box center [421, 64] width 555 height 7
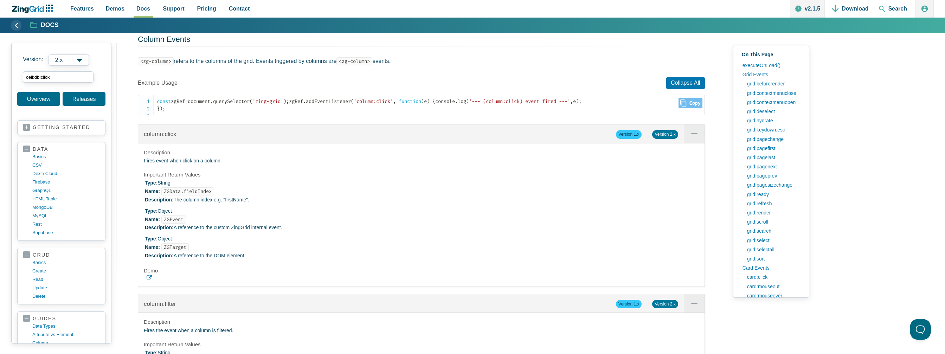
scroll to position [6303, 0]
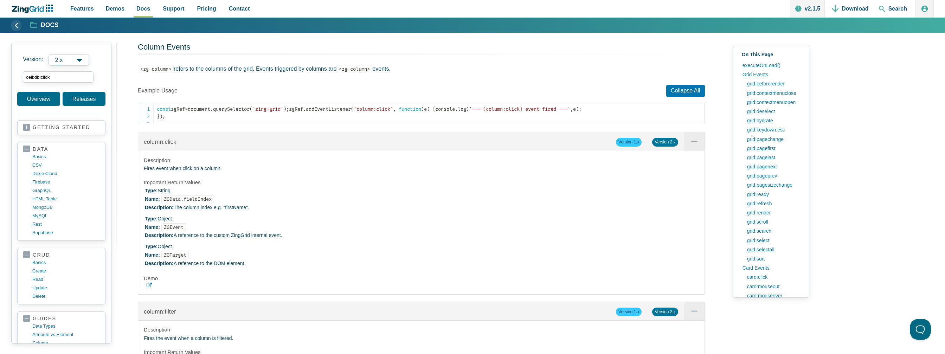
drag, startPoint x: 33, startPoint y: 78, endPoint x: 8, endPoint y: 67, distance: 26.8
click at [0, 77] on html "Features Demos Browse by Features Docs Support Pricing Contact v2.1.5 Download …" at bounding box center [472, 337] width 945 height 13280
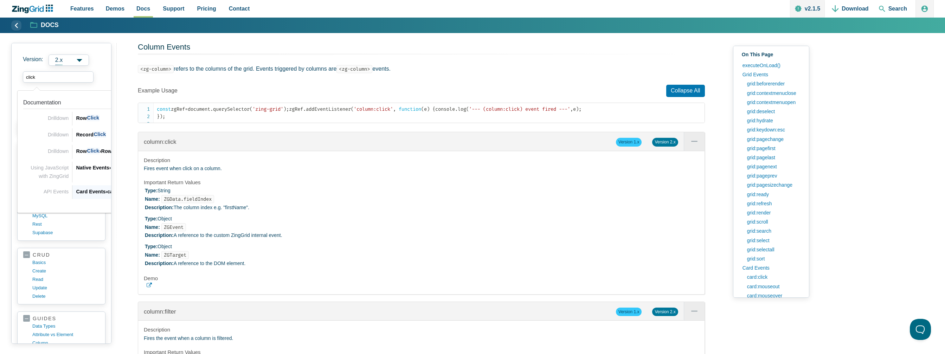
click at [93, 192] on div "Card Events › card: click" at bounding box center [131, 191] width 111 height 8
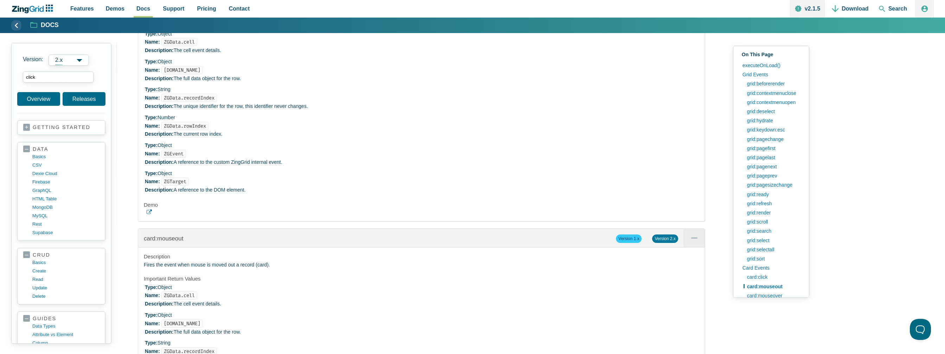
scroll to position [2981, 0]
click at [61, 74] on input "click" at bounding box center [58, 76] width 71 height 11
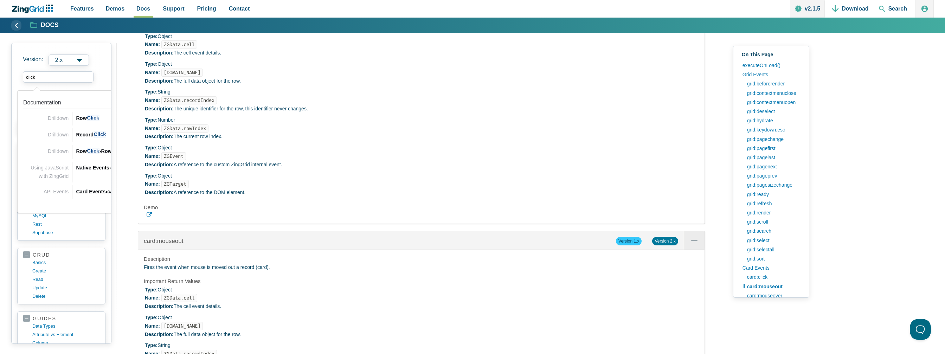
click at [264, 113] on li "Type: String Name: ZGData.recordIndex Description: The unique identifier for th…" at bounding box center [422, 100] width 554 height 25
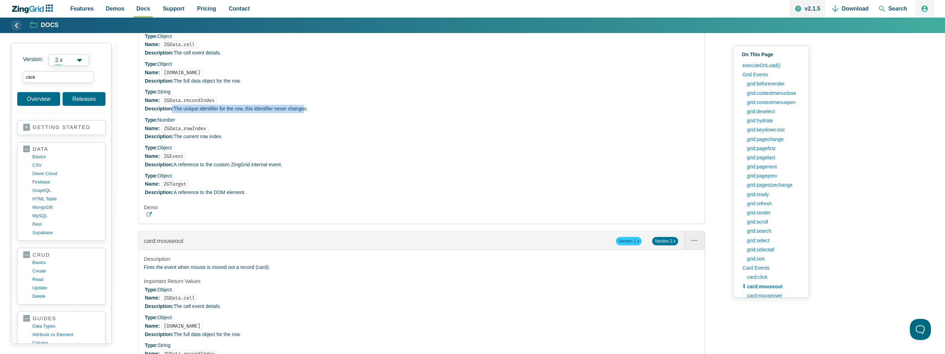
drag, startPoint x: 299, startPoint y: 167, endPoint x: 170, endPoint y: 154, distance: 129.3
click at [171, 113] on li "Type: String Name: ZGData.recordIndex Description: The unique identifier for th…" at bounding box center [422, 100] width 554 height 25
click at [235, 85] on li "Type: Object Name: [DOMAIN_NAME] Description: The full data object for the row." at bounding box center [422, 72] width 554 height 25
drag, startPoint x: 235, startPoint y: 141, endPoint x: 179, endPoint y: 141, distance: 56.9
click at [179, 85] on li "Type: Object Name: [DOMAIN_NAME] Description: The full data object for the row." at bounding box center [422, 72] width 554 height 25
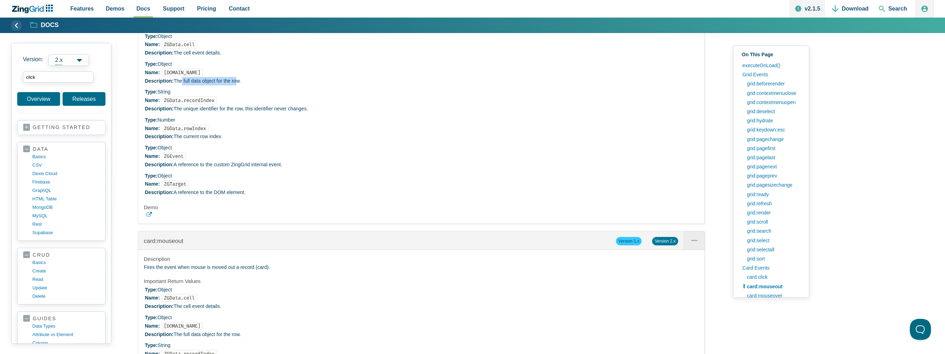
drag, startPoint x: 209, startPoint y: 113, endPoint x: 184, endPoint y: 117, distance: 25.7
click at [184, 117] on ul "Type: Object Name: ZGData.cell Description: The cell event details. Type: Objec…" at bounding box center [421, 114] width 555 height 164
click at [232, 57] on li "Type: Object Name: ZGData.cell Description: The cell event details." at bounding box center [422, 44] width 554 height 25
drag, startPoint x: 268, startPoint y: 74, endPoint x: 344, endPoint y: 72, distance: 76.3
click at [344, 18] on p "Fires the card:click and record:click event when a click occurs on a record (ca…" at bounding box center [421, 14] width 555 height 8
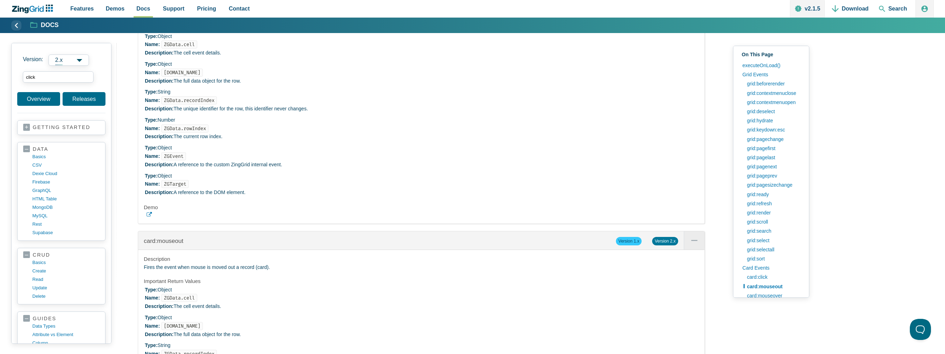
click at [271, 31] on h4 "Important Return Values" at bounding box center [421, 27] width 555 height 7
drag, startPoint x: 170, startPoint y: 102, endPoint x: 205, endPoint y: 105, distance: 34.6
click at [205, 57] on li "Type: Object Name: ZGData.cell Description: The cell event details." at bounding box center [422, 44] width 554 height 25
drag, startPoint x: 186, startPoint y: 161, endPoint x: 210, endPoint y: 163, distance: 24.4
click at [209, 104] on code "ZGData.recordIndex" at bounding box center [189, 100] width 56 height 8
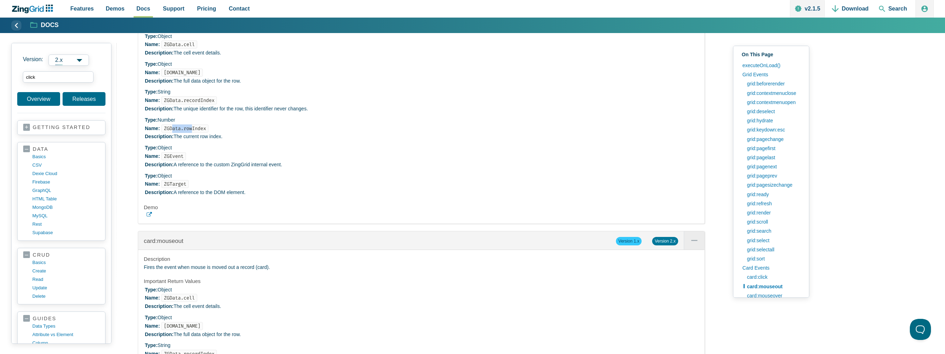
click at [171, 132] on code "ZGData.rowIndex" at bounding box center [184, 128] width 47 height 8
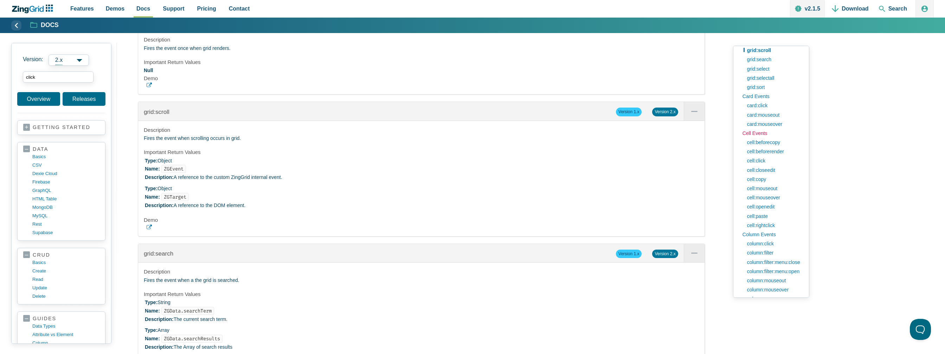
scroll to position [211, 0]
click at [766, 183] on link "cell:rightclick" at bounding box center [773, 185] width 60 height 9
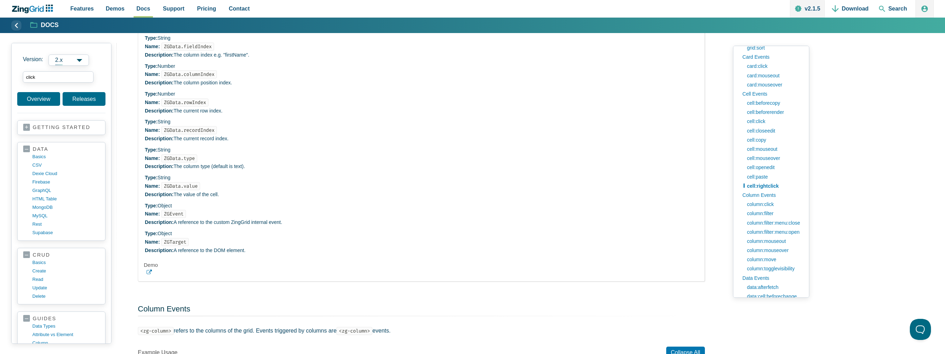
scroll to position [6040, 0]
drag, startPoint x: 196, startPoint y: 73, endPoint x: 143, endPoint y: 76, distance: 52.8
copy span "cell:rightclick"
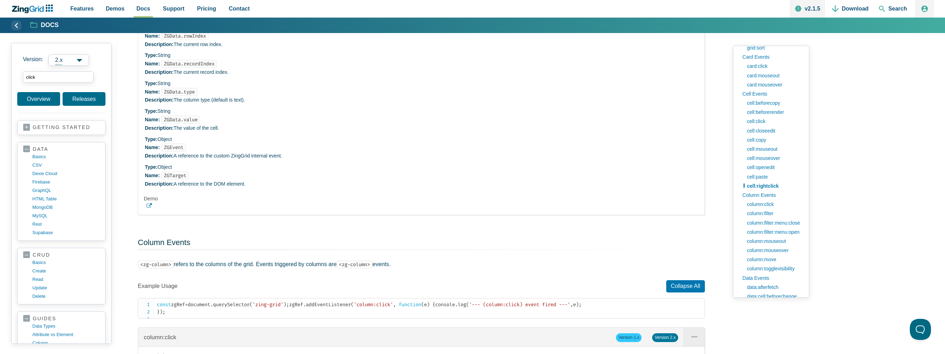
scroll to position [6111, 0]
click at [155, 199] on h4 "Demo" at bounding box center [421, 195] width 555 height 7
click at [148, 205] on icon "App Content" at bounding box center [149, 202] width 5 height 5
click at [44, 80] on input "click" at bounding box center [58, 76] width 71 height 11
click at [44, 81] on input "click" at bounding box center [58, 76] width 71 height 11
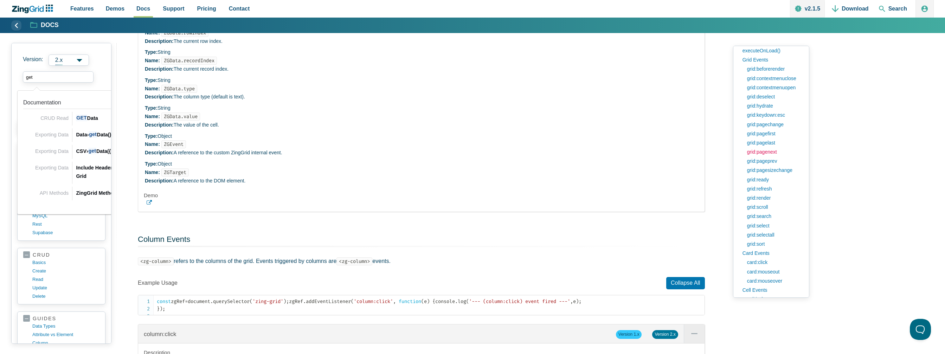
scroll to position [35, 0]
click at [87, 194] on div "ZingGrid Methods › get ColumnDragAction()" at bounding box center [131, 193] width 111 height 8
type input "get"
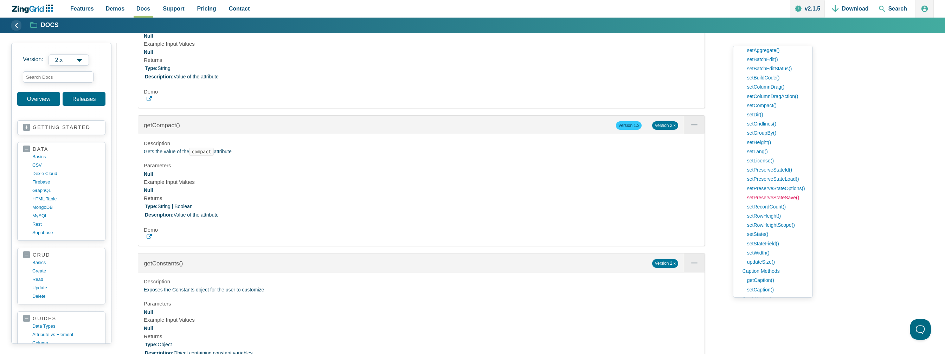
scroll to position [246, 0]
click at [763, 208] on link "setRecordCount()" at bounding box center [774, 205] width 63 height 9
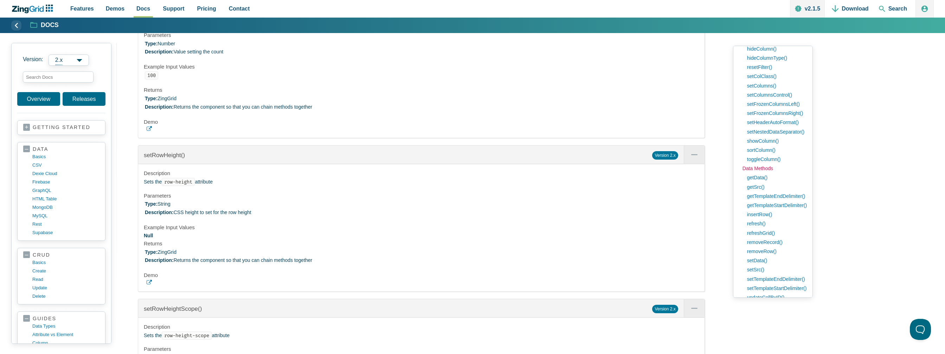
scroll to position [597, 0]
click at [762, 176] on link "getData()" at bounding box center [774, 176] width 63 height 9
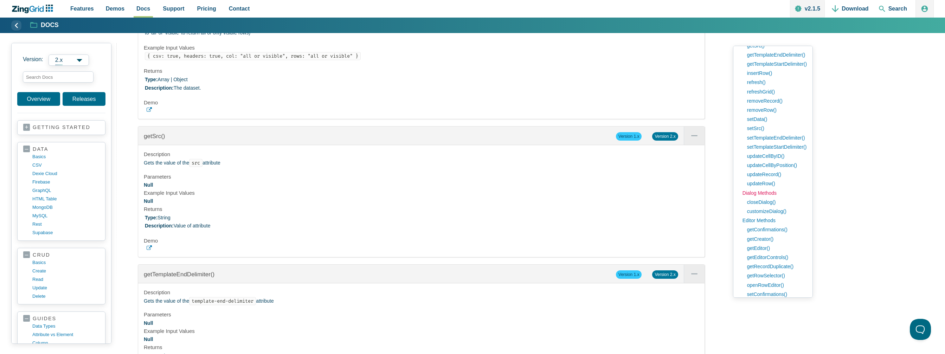
scroll to position [738, 0]
click at [776, 228] on link "getConfirmations()" at bounding box center [774, 229] width 63 height 9
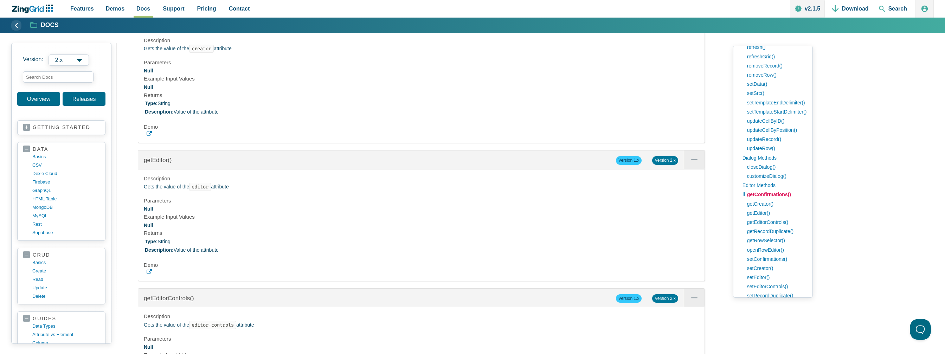
scroll to position [773, 0]
click at [773, 243] on link "getRowSelector()" at bounding box center [774, 239] width 63 height 9
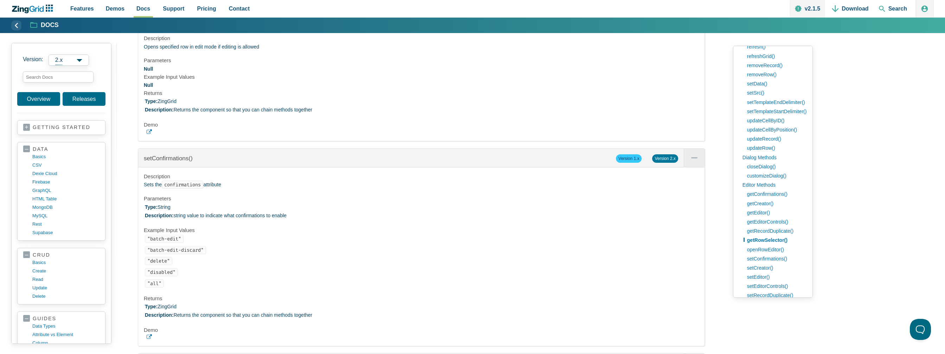
click at [151, 135] on icon "App Content" at bounding box center [149, 131] width 5 height 5
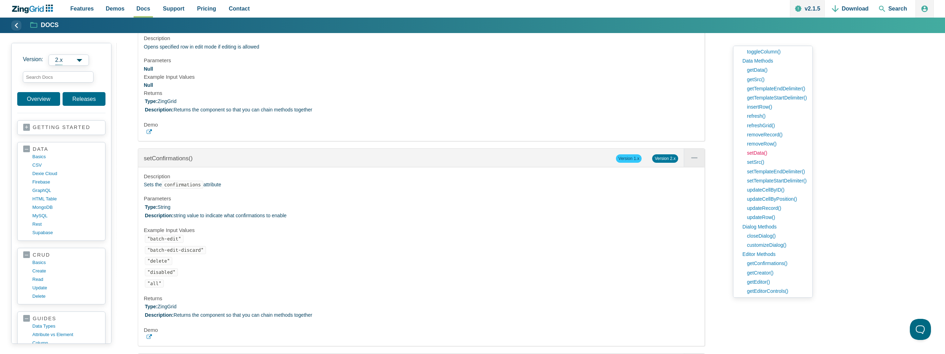
scroll to position [703, 0]
click at [761, 155] on link "setData()" at bounding box center [774, 153] width 63 height 9
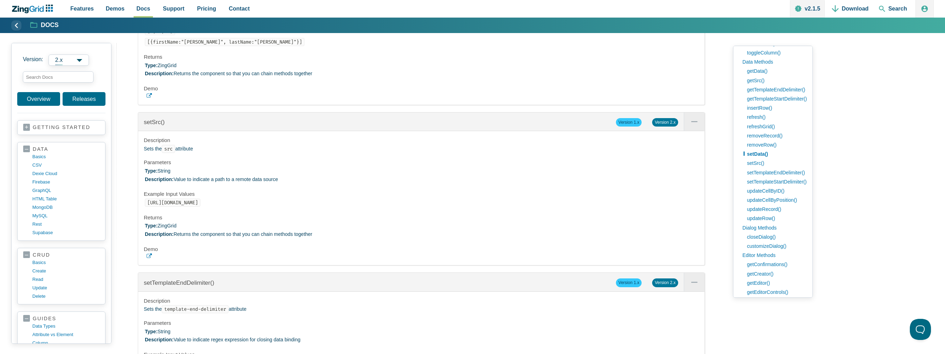
click at [151, 92] on h4 "Demo" at bounding box center [421, 88] width 555 height 7
click at [148, 92] on h4 "Demo" at bounding box center [421, 88] width 555 height 7
click at [148, 98] on use "App Content" at bounding box center [149, 95] width 5 height 5
click at [757, 70] on link "getData()" at bounding box center [774, 70] width 63 height 9
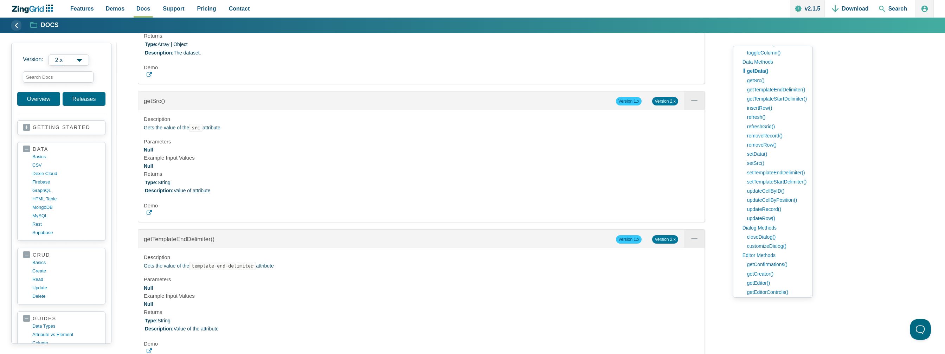
click at [149, 77] on use "App Content" at bounding box center [149, 74] width 5 height 5
